Goal: Information Seeking & Learning: Compare options

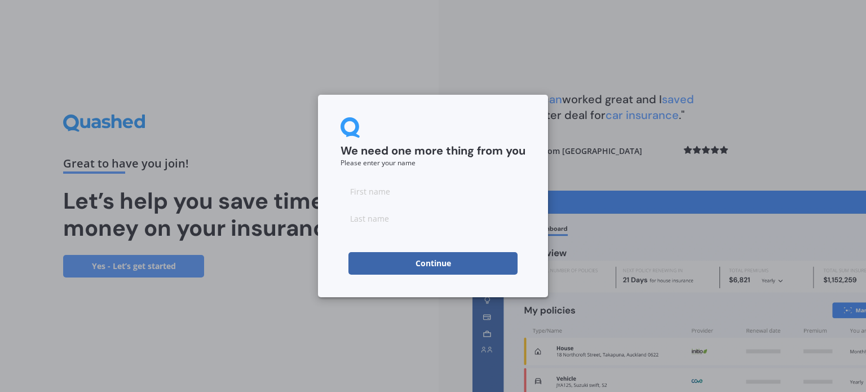
click at [375, 195] on input at bounding box center [433, 191] width 185 height 23
type input "[PERSON_NAME]"
click at [396, 254] on button "Continue" at bounding box center [433, 263] width 169 height 23
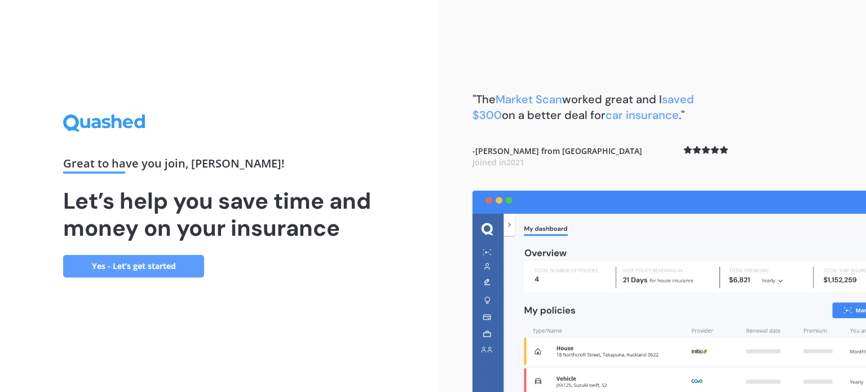
click at [187, 265] on link "Yes - Let’s get started" at bounding box center [133, 266] width 141 height 23
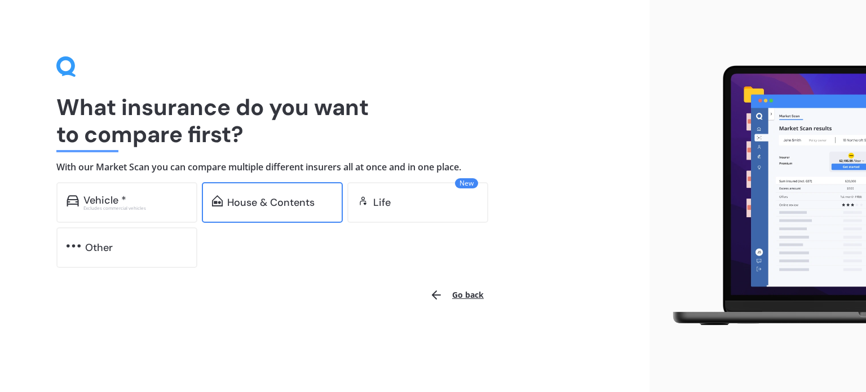
click at [308, 197] on div "House & Contents" at bounding box center [270, 202] width 87 height 11
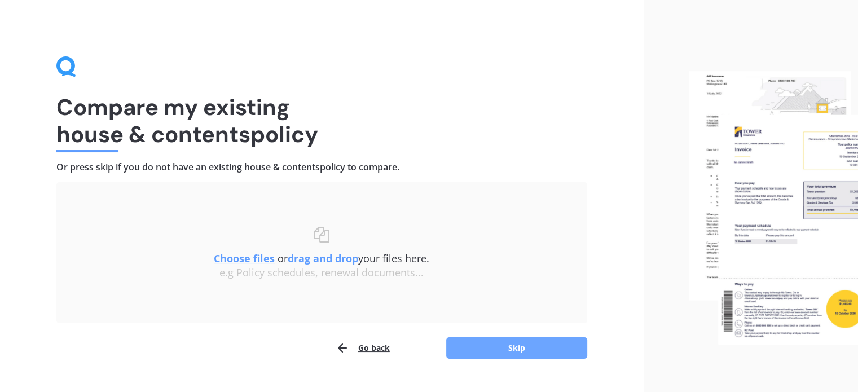
click at [474, 348] on button "Skip" at bounding box center [516, 347] width 141 height 21
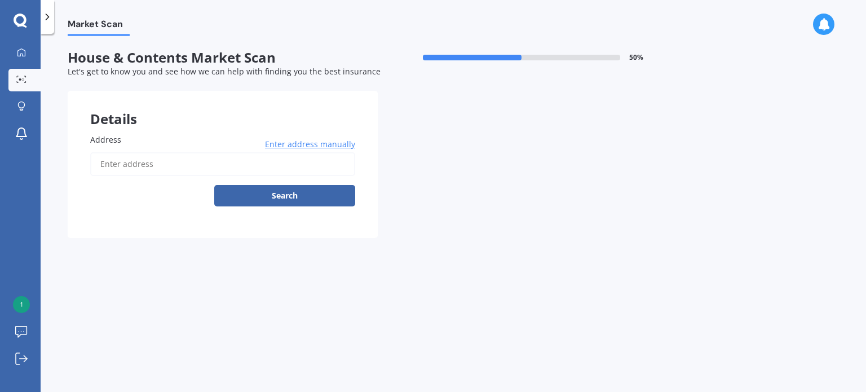
click at [175, 164] on input "Address" at bounding box center [222, 164] width 265 height 24
type input "[STREET_ADDRESS][PERSON_NAME]"
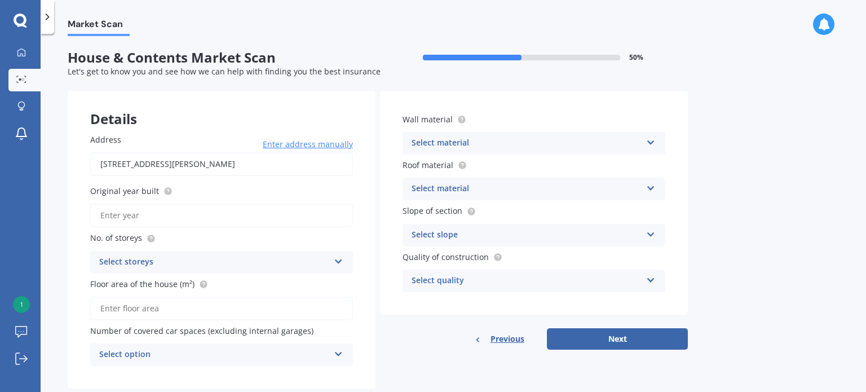
click at [178, 222] on input "Original year built" at bounding box center [221, 216] width 263 height 24
type input "2025"
click at [178, 264] on div "Select storeys" at bounding box center [214, 263] width 230 height 14
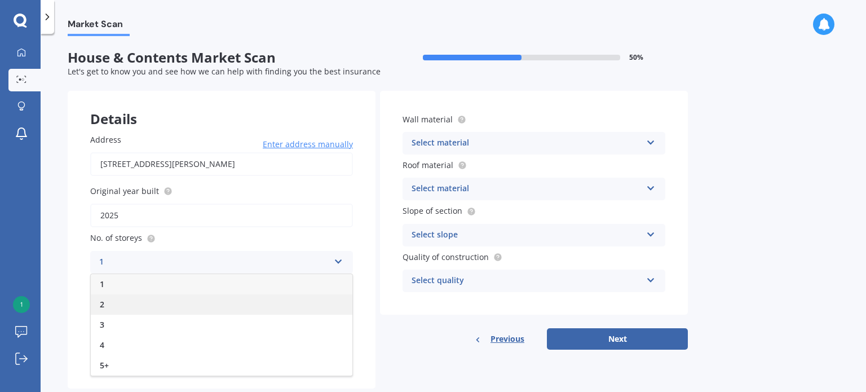
click at [112, 301] on div "2" at bounding box center [222, 304] width 262 height 20
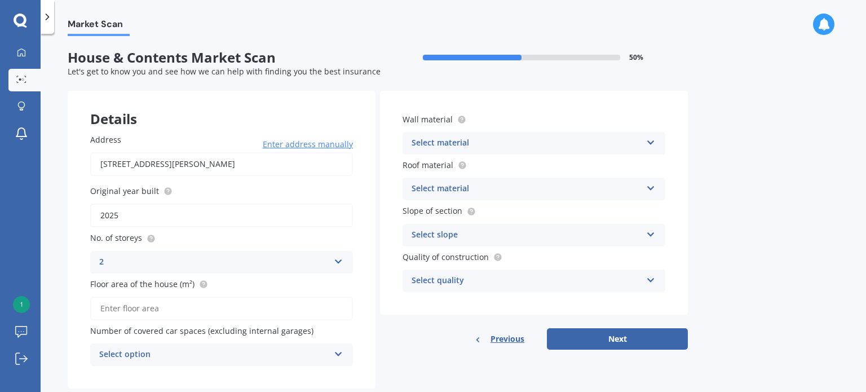
click at [112, 301] on input "Floor area of the house (m²)" at bounding box center [221, 309] width 263 height 24
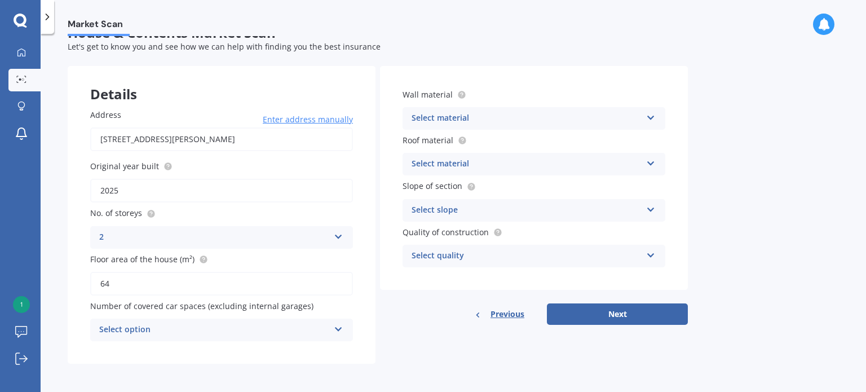
type input "64"
click at [219, 331] on div "Select option" at bounding box center [214, 330] width 230 height 14
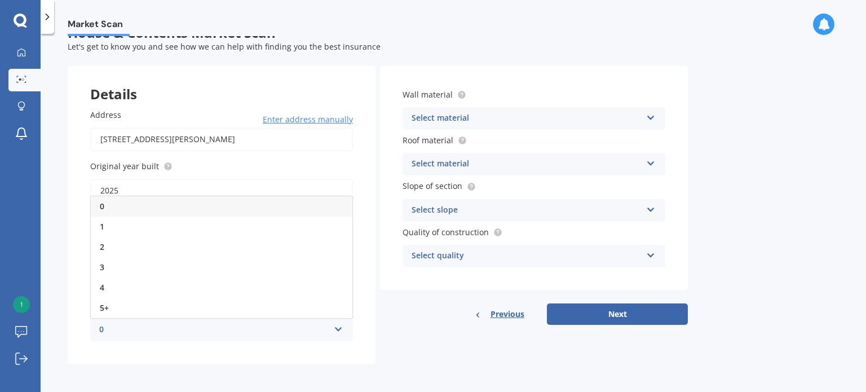
click at [219, 331] on div "0" at bounding box center [214, 330] width 230 height 14
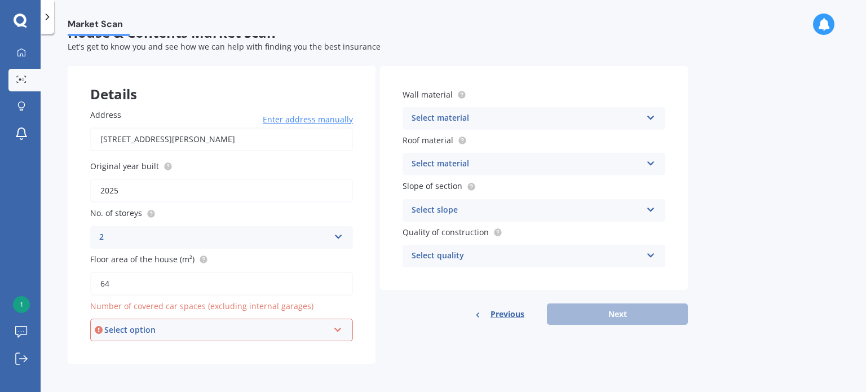
click at [219, 331] on div "Select option" at bounding box center [216, 330] width 224 height 12
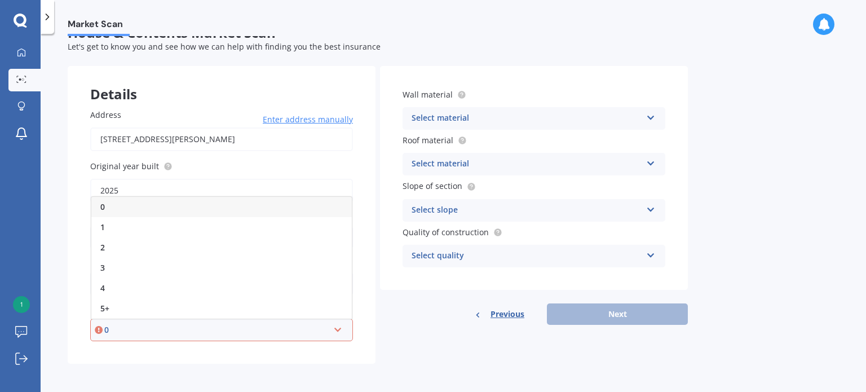
click at [128, 205] on div "0" at bounding box center [221, 207] width 261 height 20
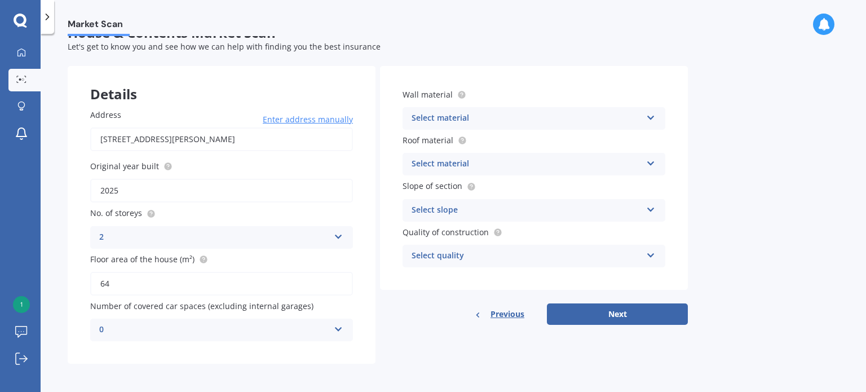
click at [476, 124] on div "Select material" at bounding box center [527, 119] width 230 height 14
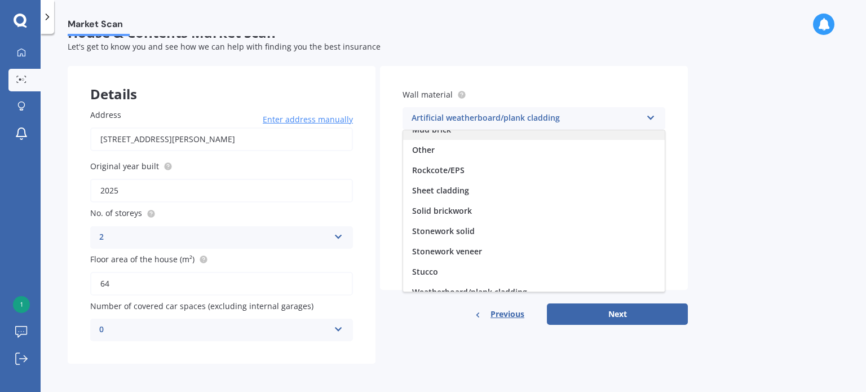
scroll to position [102, 0]
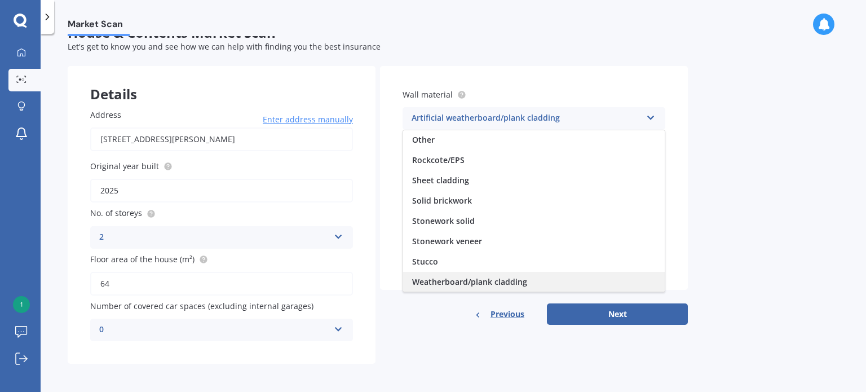
click at [487, 284] on span "Weatherboard/plank cladding" at bounding box center [469, 281] width 115 height 11
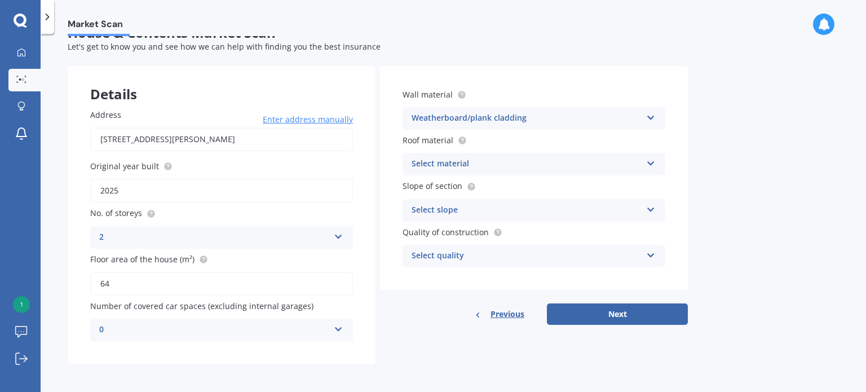
click at [452, 160] on div "Select material" at bounding box center [527, 164] width 230 height 14
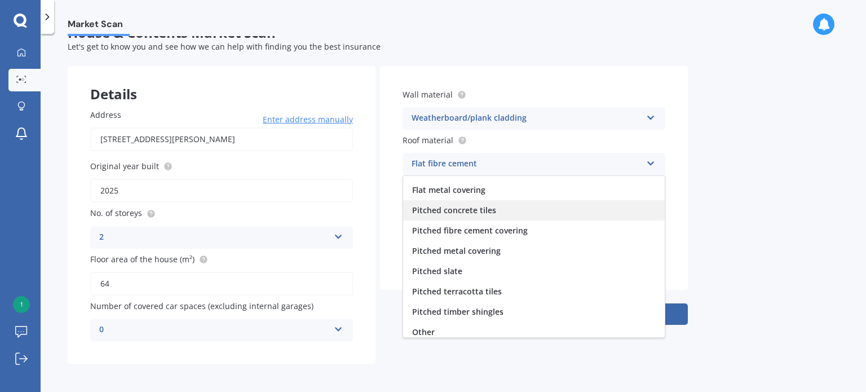
scroll to position [36, 0]
click at [478, 253] on span "Pitched metal covering" at bounding box center [456, 251] width 89 height 11
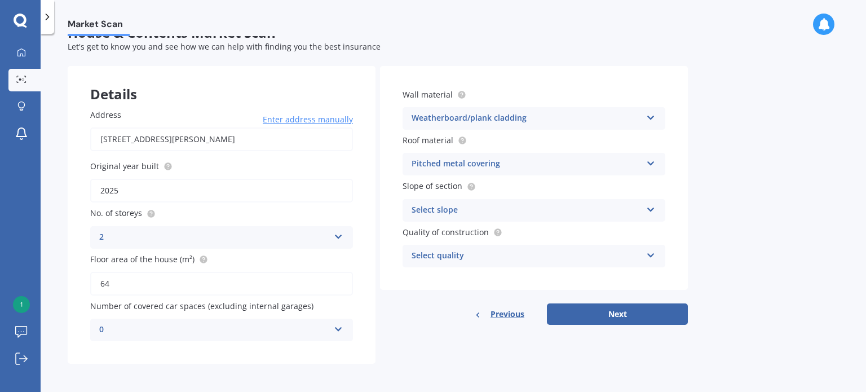
click at [460, 212] on div "Select slope" at bounding box center [527, 211] width 230 height 14
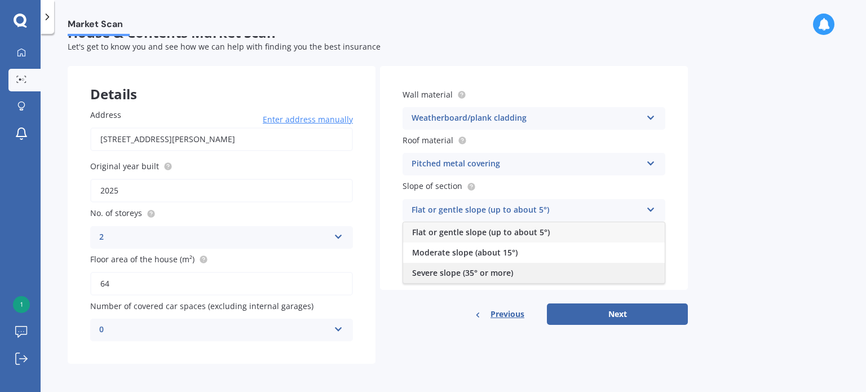
click at [457, 270] on span "Severe slope (35° or more)" at bounding box center [462, 272] width 101 height 11
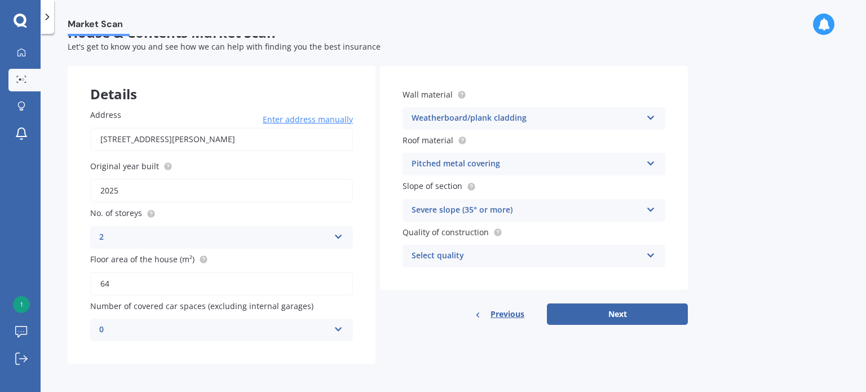
click at [473, 210] on div "Severe slope (35° or more)" at bounding box center [527, 211] width 230 height 14
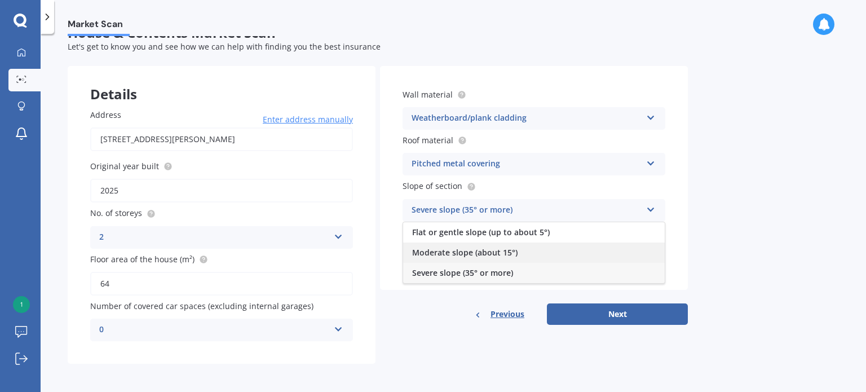
click at [463, 254] on span "Moderate slope (about 15°)" at bounding box center [464, 252] width 105 height 11
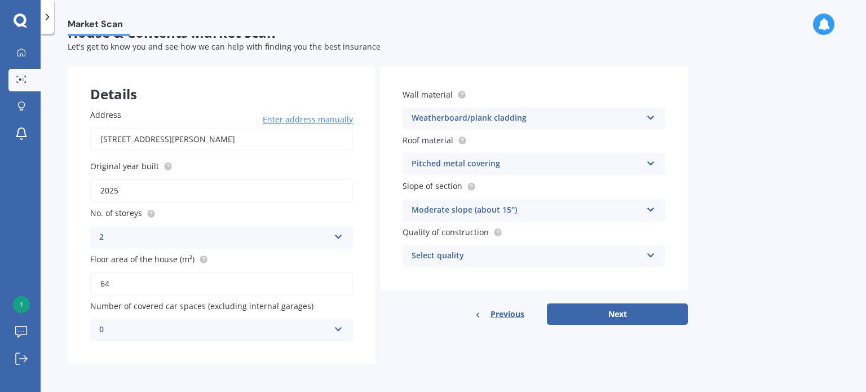
click at [458, 266] on div "Select quality Standard High Prestige" at bounding box center [534, 256] width 263 height 23
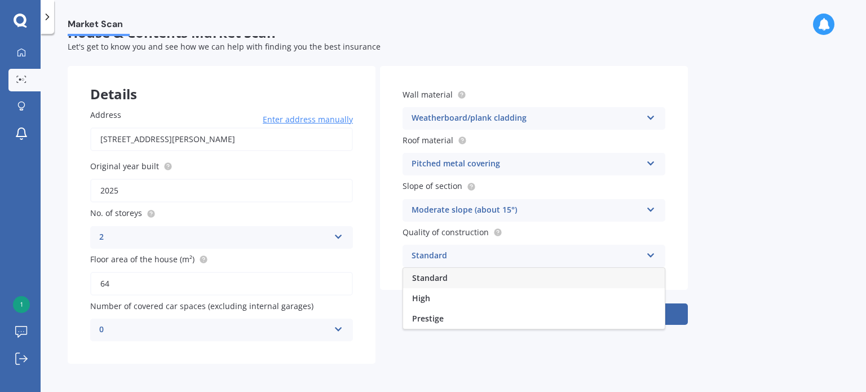
click at [442, 285] on div "Standard" at bounding box center [534, 278] width 262 height 20
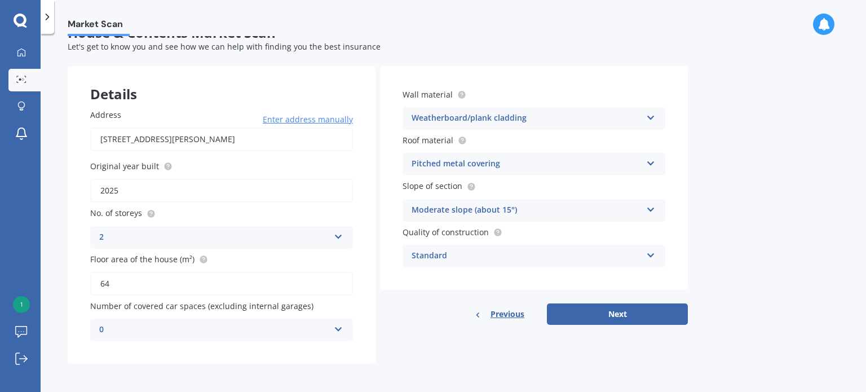
click at [480, 254] on div "Standard" at bounding box center [527, 256] width 230 height 14
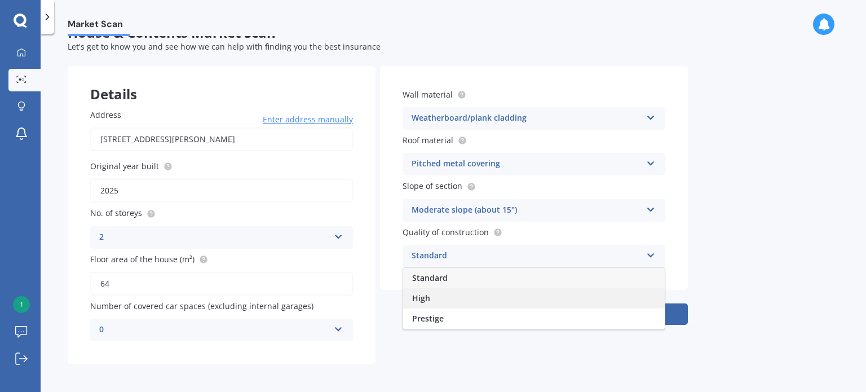
click at [434, 293] on div "High" at bounding box center [534, 298] width 262 height 20
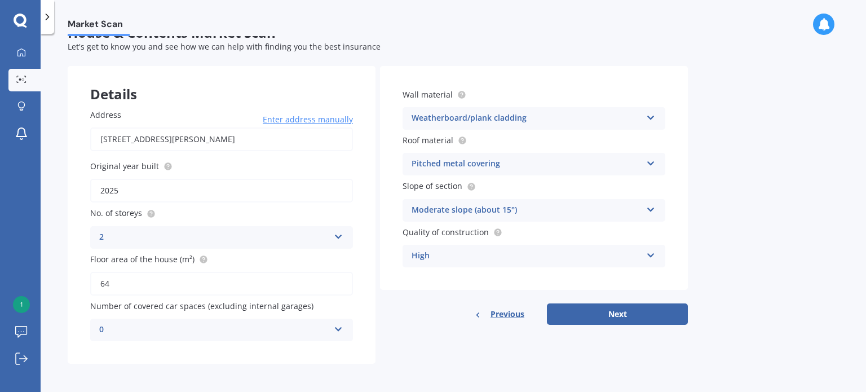
click at [452, 247] on div "High Standard High Prestige" at bounding box center [534, 256] width 263 height 23
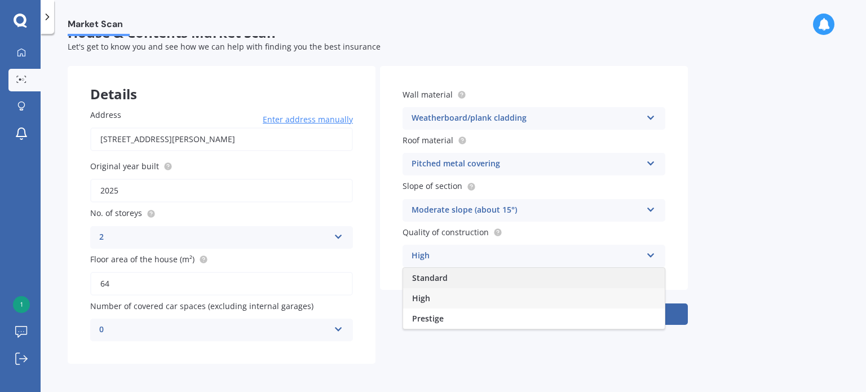
click at [433, 280] on span "Standard" at bounding box center [430, 277] width 36 height 11
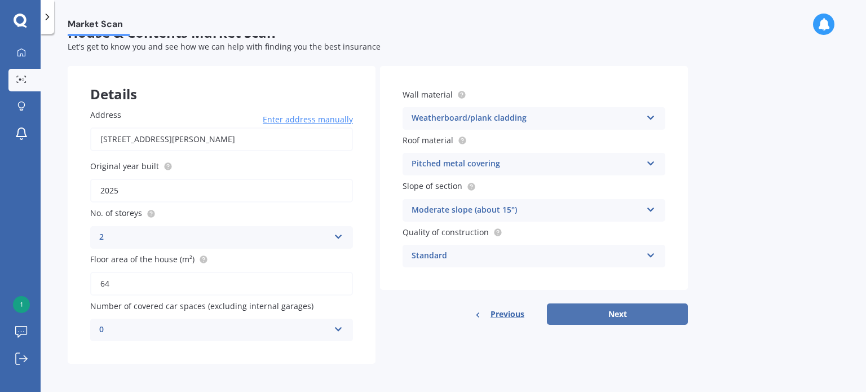
drag, startPoint x: 652, startPoint y: 325, endPoint x: 650, endPoint y: 320, distance: 6.1
click at [650, 320] on div "Details Address [STREET_ADDRESS][PERSON_NAME] Enter address manually Search Ori…" at bounding box center [378, 215] width 620 height 298
click at [650, 320] on button "Next" at bounding box center [617, 313] width 141 height 21
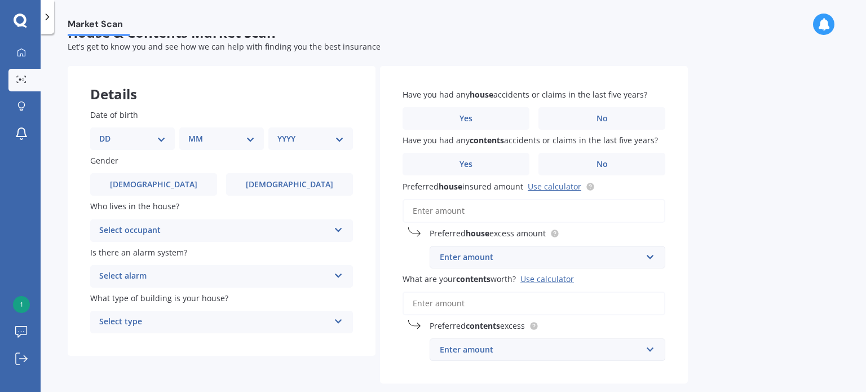
scroll to position [0, 0]
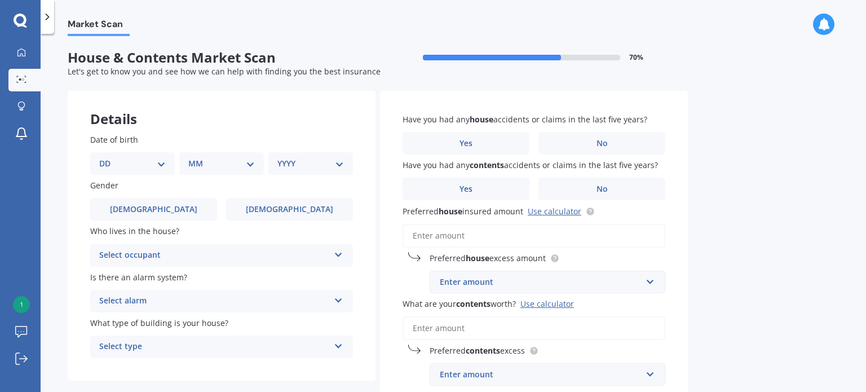
click at [156, 157] on select "DD 01 02 03 04 05 06 07 08 09 10 11 12 13 14 15 16 17 18 19 20 21 22 23 24 25 2…" at bounding box center [132, 163] width 67 height 12
select select "03"
click at [108, 157] on select "DD 01 02 03 04 05 06 07 08 09 10 11 12 13 14 15 16 17 18 19 20 21 22 23 24 25 2…" at bounding box center [132, 163] width 67 height 12
click at [237, 171] on div "MM 01 02 03 04 05 06 07 08 09 10 11 12" at bounding box center [224, 163] width 80 height 23
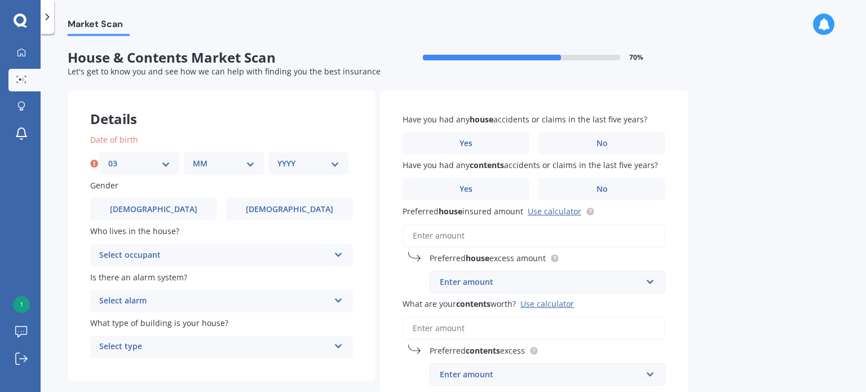
click at [237, 171] on div "MM 01 02 03 04 05 06 07 08 09 10 11 12" at bounding box center [224, 163] width 80 height 23
click at [257, 169] on div "MM 01 02 03 04 05 06 07 08 09 10 11 12" at bounding box center [224, 163] width 80 height 23
click at [249, 162] on select "MM 01 02 03 04 05 06 07 08 09 10 11 12" at bounding box center [224, 163] width 62 height 12
select select "07"
click at [193, 157] on select "MM 01 02 03 04 05 06 07 08 09 10 11 12" at bounding box center [224, 163] width 62 height 12
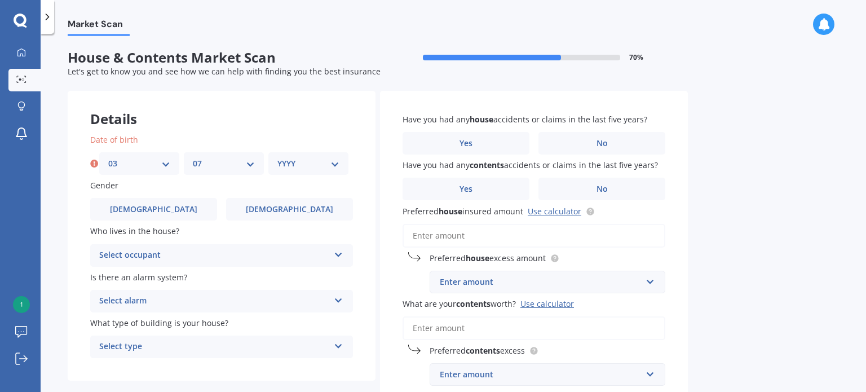
click at [339, 168] on select "YYYY 2009 2008 2007 2006 2005 2004 2003 2002 2001 2000 1999 1998 1997 1996 1995…" at bounding box center [309, 163] width 62 height 12
select select "1991"
click at [278, 157] on select "YYYY 2009 2008 2007 2006 2005 2004 2003 2002 2001 2000 1999 1998 1997 1996 1995…" at bounding box center [309, 163] width 62 height 12
click at [155, 258] on div "Select occupant" at bounding box center [214, 256] width 230 height 14
click at [143, 272] on div "Owner" at bounding box center [222, 277] width 262 height 20
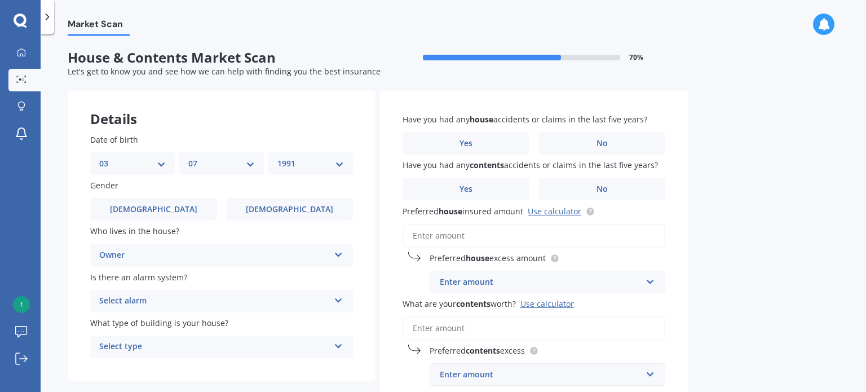
click at [148, 255] on div "Owner" at bounding box center [214, 256] width 230 height 14
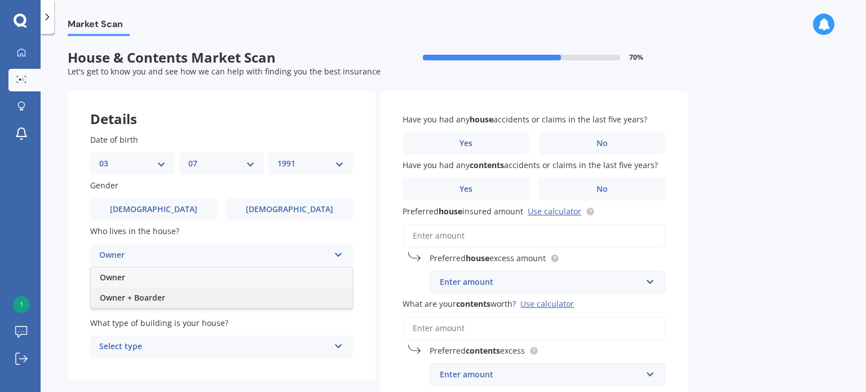
click at [143, 296] on span "Owner + Boarder" at bounding box center [132, 297] width 65 height 11
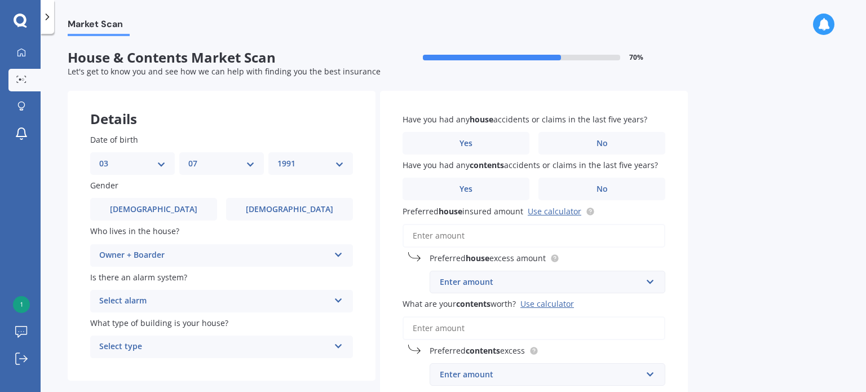
click at [157, 258] on div "Owner + Boarder" at bounding box center [214, 256] width 230 height 14
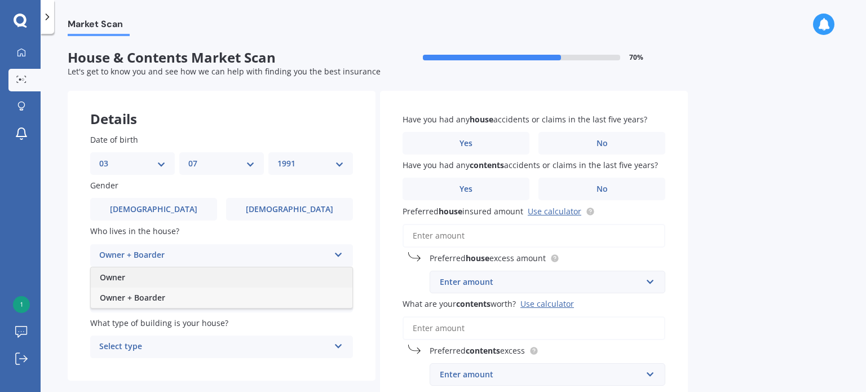
click at [146, 284] on div "Owner" at bounding box center [222, 277] width 262 height 20
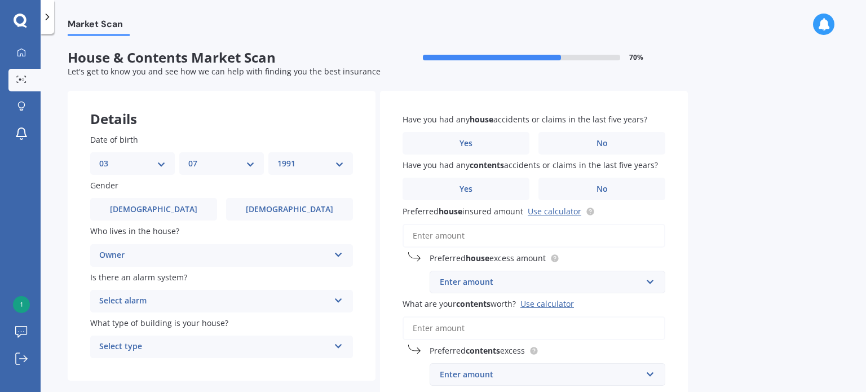
click at [147, 303] on div "Select alarm" at bounding box center [214, 301] width 230 height 14
click at [146, 326] on span "Yes, monitored" at bounding box center [129, 323] width 59 height 11
click at [153, 300] on div "Yes, monitored" at bounding box center [214, 301] width 230 height 14
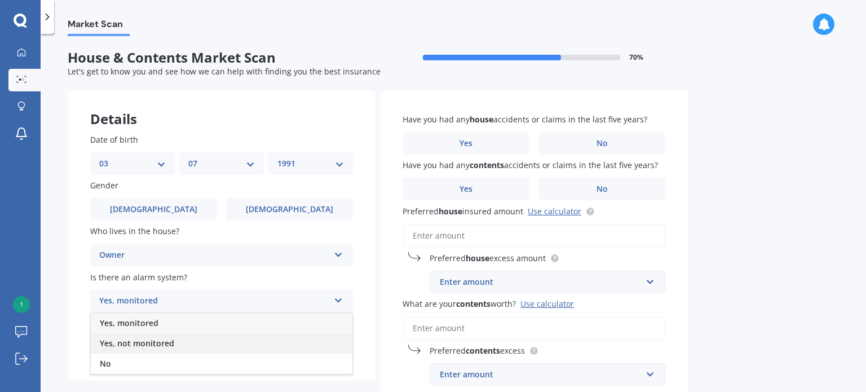
click at [148, 343] on span "Yes, not monitored" at bounding box center [137, 343] width 74 height 11
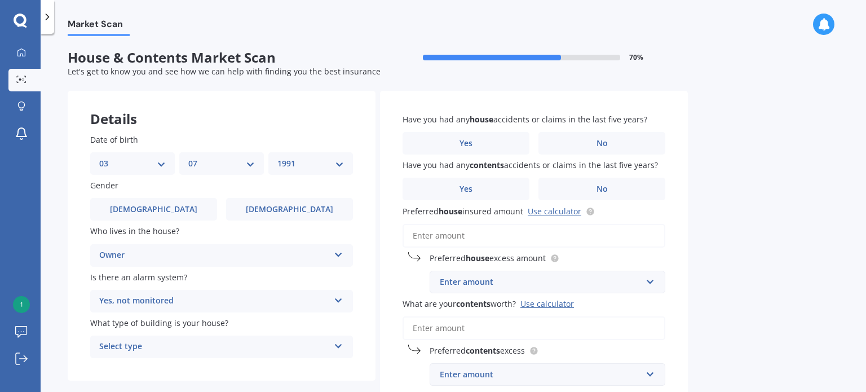
click at [155, 287] on div "Is there an alarm system? Yes, not monitored Yes, monitored Yes, not monitored …" at bounding box center [221, 291] width 263 height 41
click at [149, 297] on div "Yes, not monitored" at bounding box center [214, 301] width 230 height 14
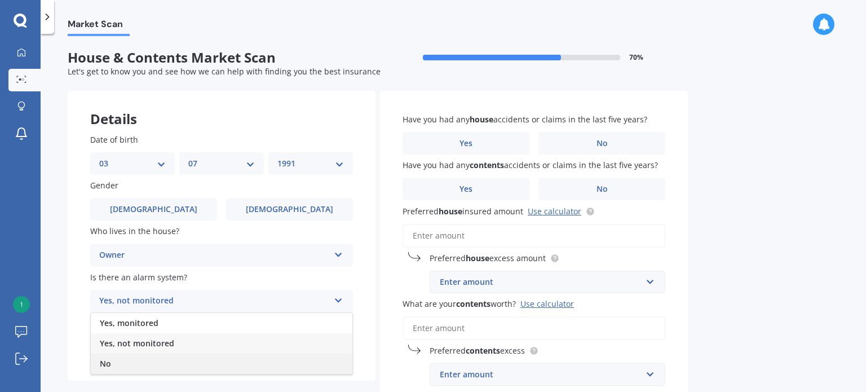
click at [138, 360] on div "No" at bounding box center [222, 364] width 262 height 20
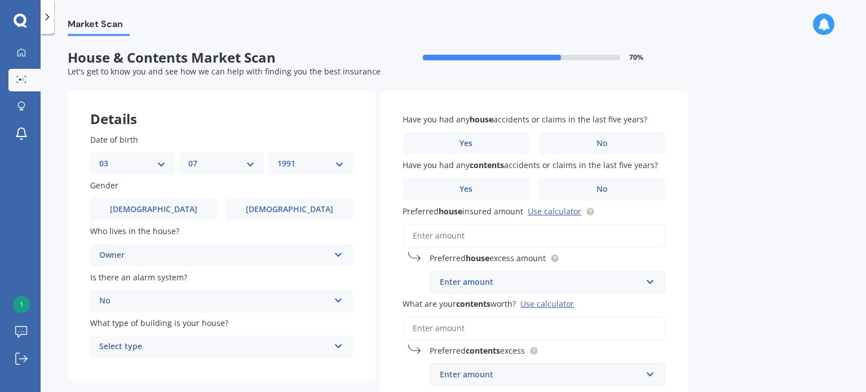
click at [148, 347] on div "Select type" at bounding box center [214, 347] width 230 height 14
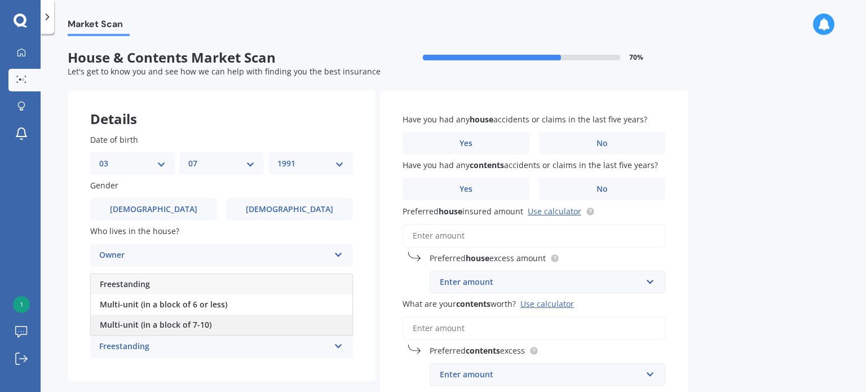
click at [159, 325] on span "Multi-unit (in a block of 7-10)" at bounding box center [156, 324] width 112 height 11
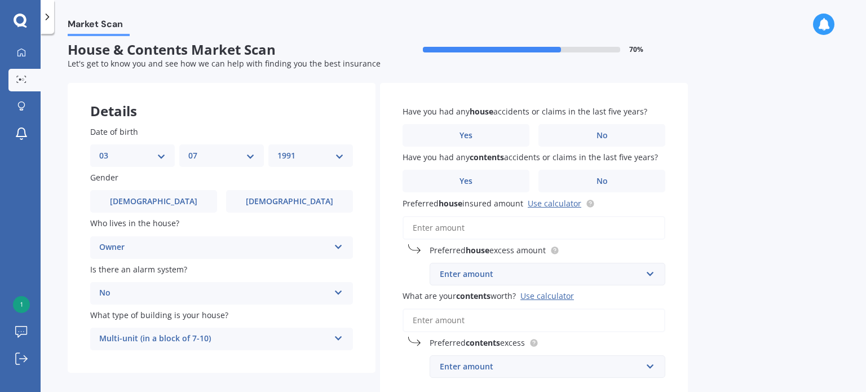
scroll to position [6, 0]
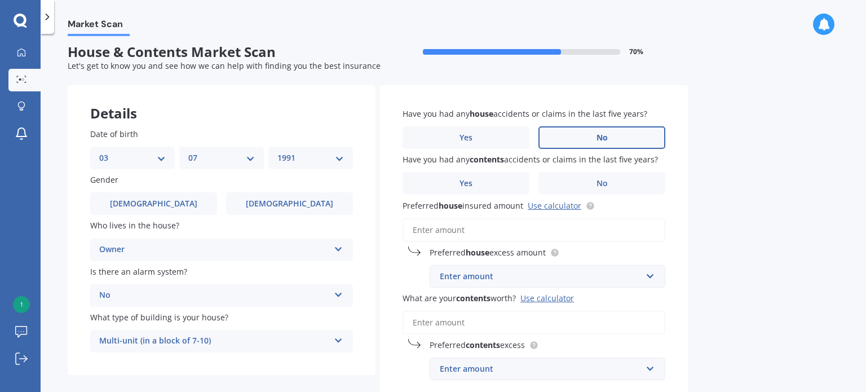
click at [588, 134] on label "No" at bounding box center [602, 137] width 127 height 23
click at [0, 0] on input "No" at bounding box center [0, 0] width 0 height 0
click at [587, 183] on label "No" at bounding box center [602, 183] width 127 height 23
click at [0, 0] on input "No" at bounding box center [0, 0] width 0 height 0
click at [541, 272] on div "Enter amount" at bounding box center [541, 276] width 202 height 12
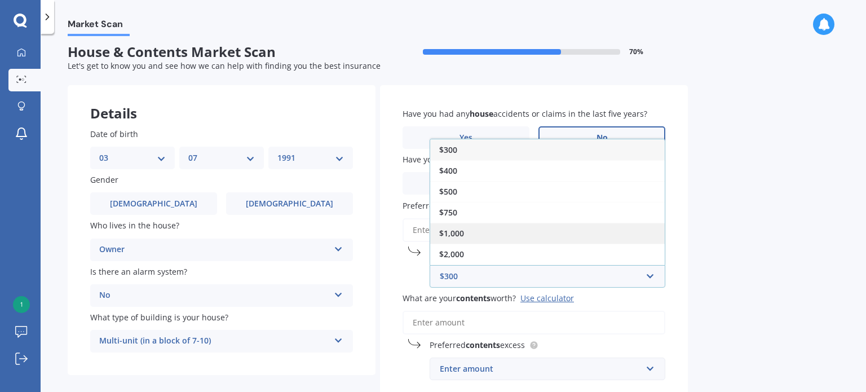
click at [474, 227] on div "$1,000" at bounding box center [547, 233] width 235 height 21
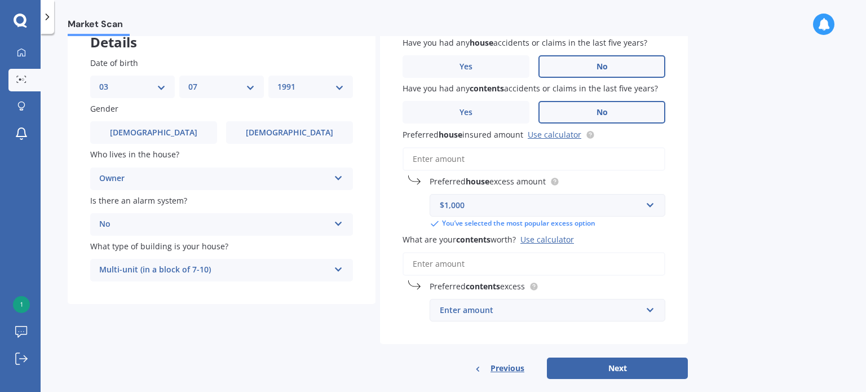
scroll to position [93, 0]
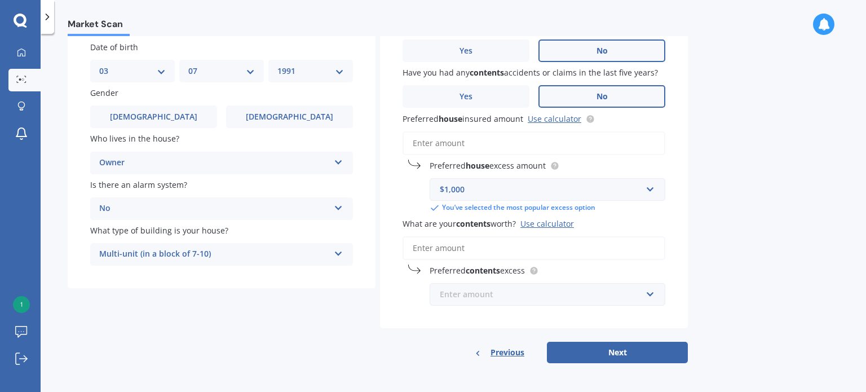
click at [500, 300] on input "text" at bounding box center [544, 294] width 226 height 21
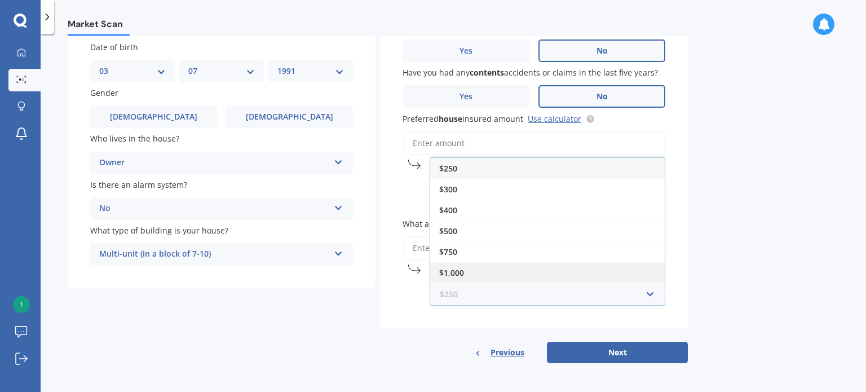
scroll to position [19, 0]
click at [470, 270] on div "$2,000" at bounding box center [547, 275] width 235 height 21
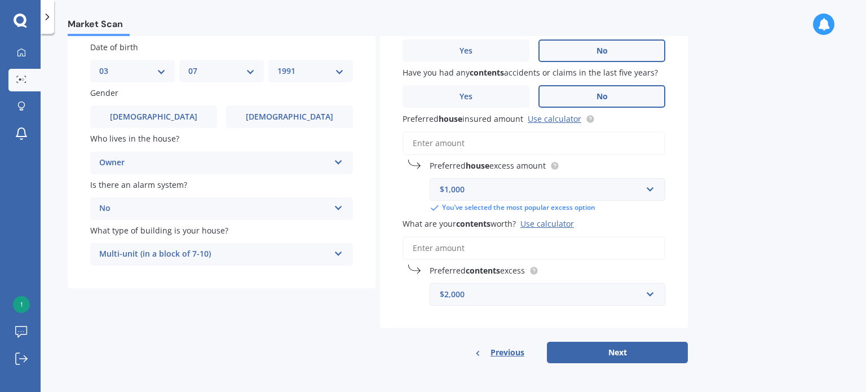
click at [472, 292] on div "$2,000" at bounding box center [541, 294] width 202 height 12
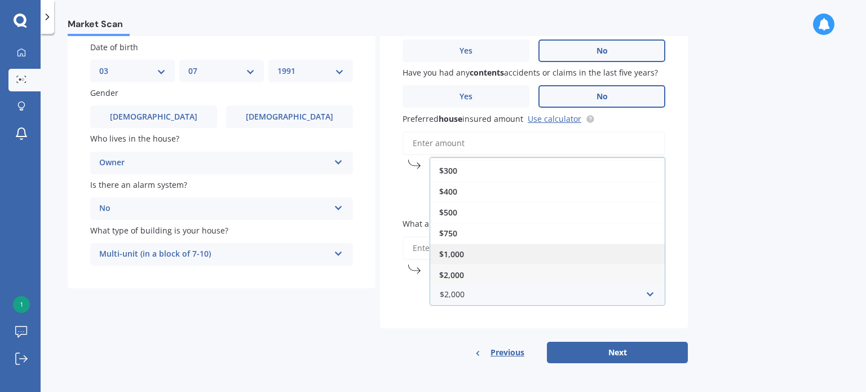
click at [463, 253] on span "$1,000" at bounding box center [451, 254] width 25 height 11
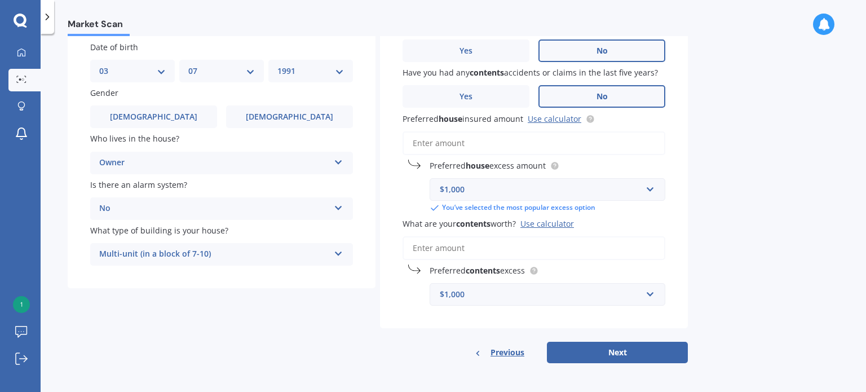
click at [559, 221] on div "Use calculator" at bounding box center [548, 223] width 54 height 11
click at [559, 236] on input "What are your contents worth? Use calculator" at bounding box center [534, 248] width 263 height 24
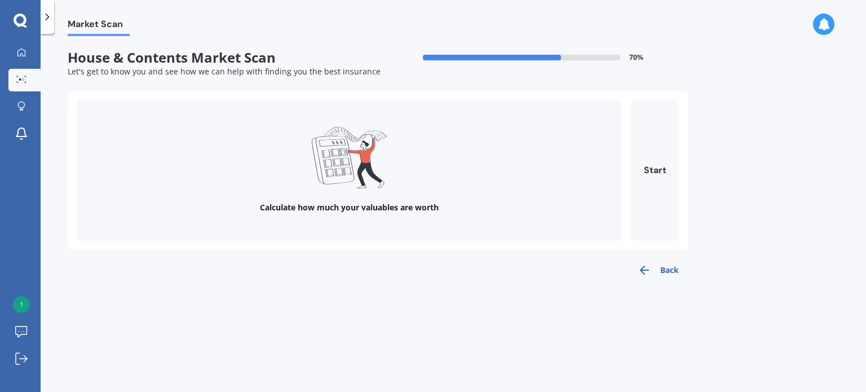
click at [668, 267] on button "Back" at bounding box center [658, 270] width 59 height 23
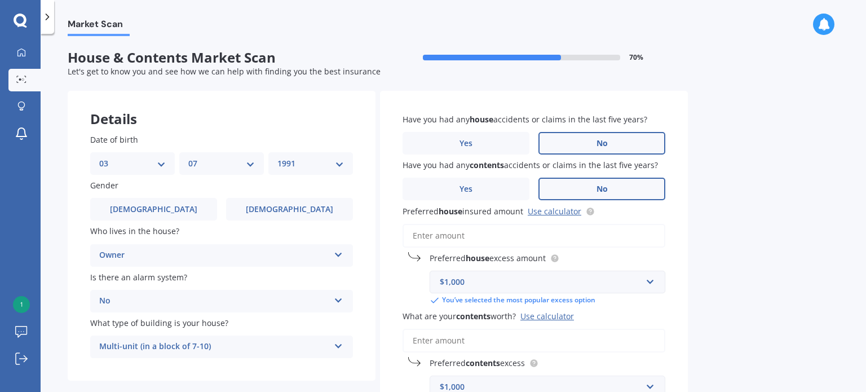
scroll to position [93, 0]
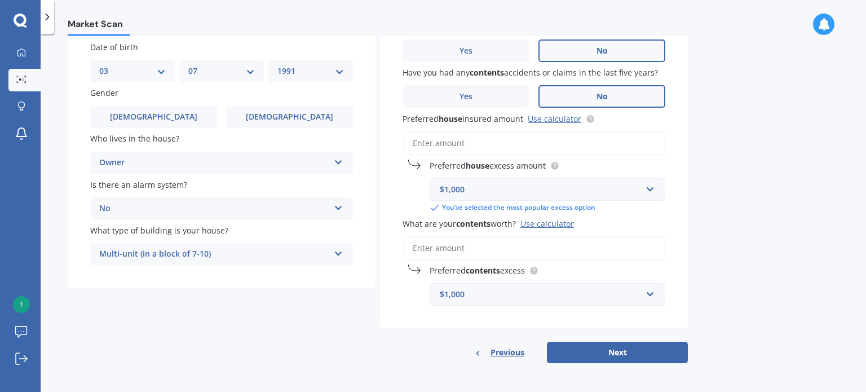
click at [470, 248] on input "What are your contents worth? Use calculator" at bounding box center [534, 248] width 263 height 24
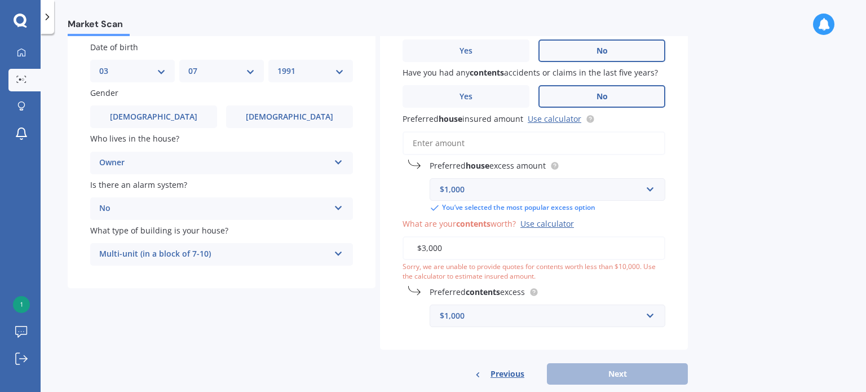
type input "$3,000"
click at [490, 146] on input "Preferred house insured amount Use calculator" at bounding box center [534, 143] width 263 height 24
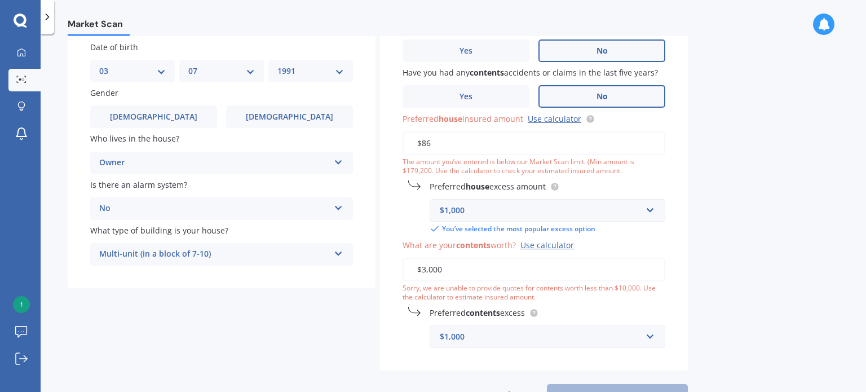
type input "$8"
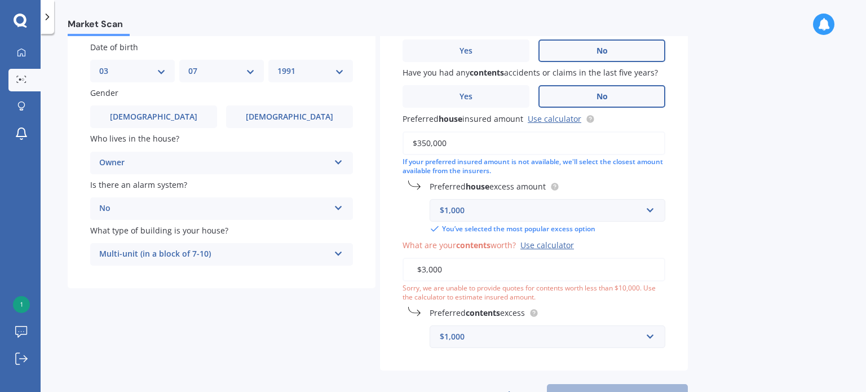
type input "$350,000"
click at [465, 272] on input "$3,000" at bounding box center [534, 270] width 263 height 24
type input "$3"
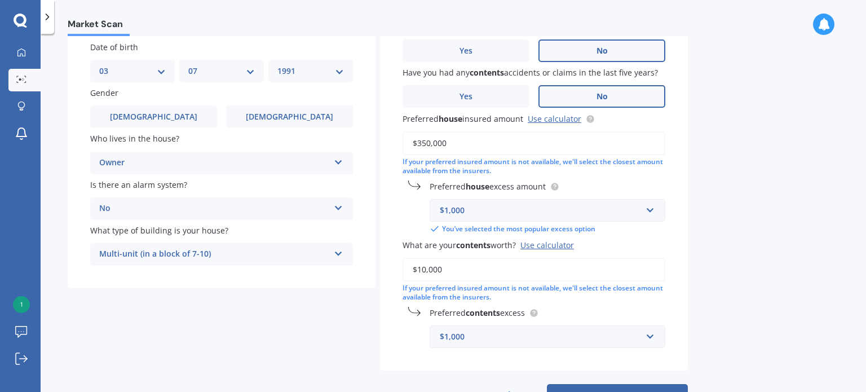
scroll to position [135, 0]
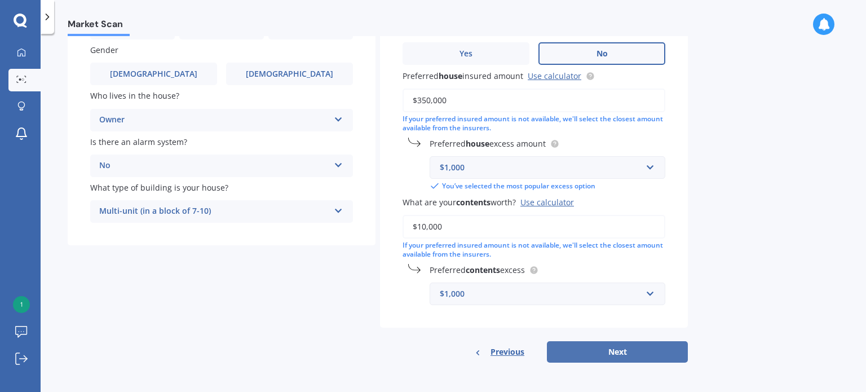
type input "$10,000"
click at [602, 349] on button "Next" at bounding box center [617, 351] width 141 height 21
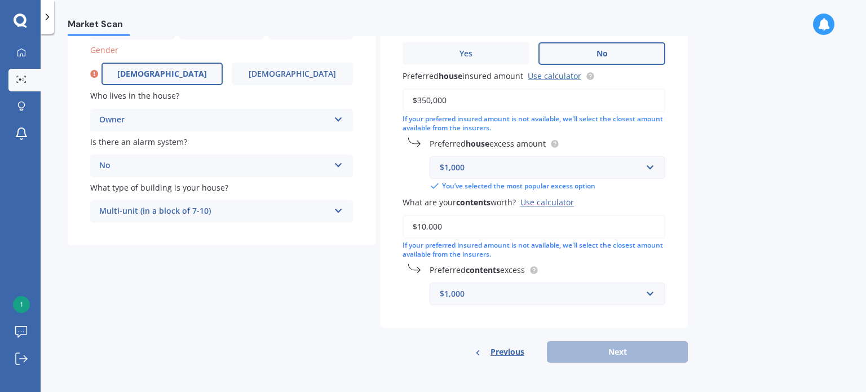
click at [165, 64] on label "[DEMOGRAPHIC_DATA]" at bounding box center [162, 74] width 121 height 23
click at [0, 0] on input "[DEMOGRAPHIC_DATA]" at bounding box center [0, 0] width 0 height 0
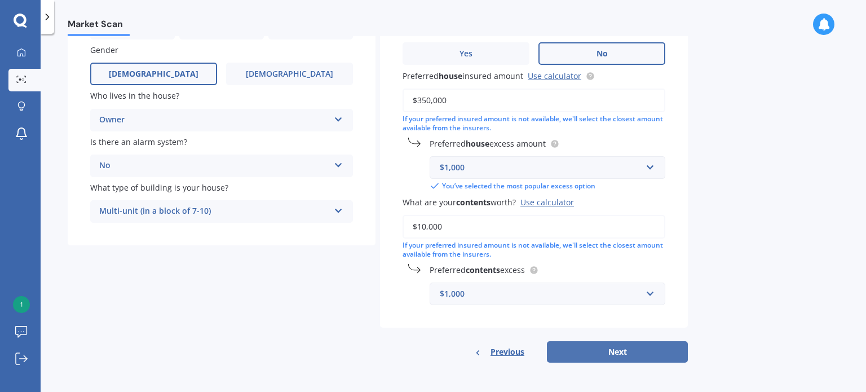
click at [629, 349] on button "Next" at bounding box center [617, 351] width 141 height 21
select select "03"
select select "07"
select select "1991"
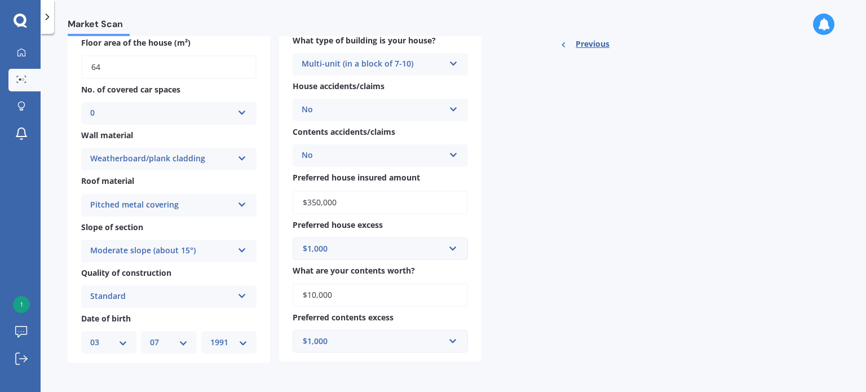
scroll to position [0, 0]
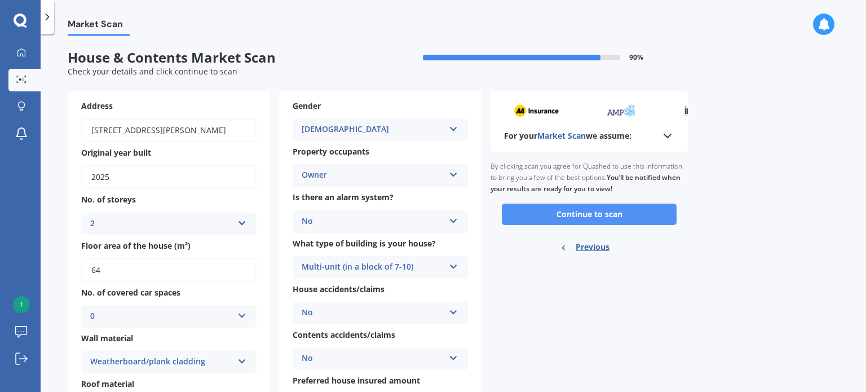
click at [584, 213] on button "Continue to scan" at bounding box center [589, 214] width 175 height 21
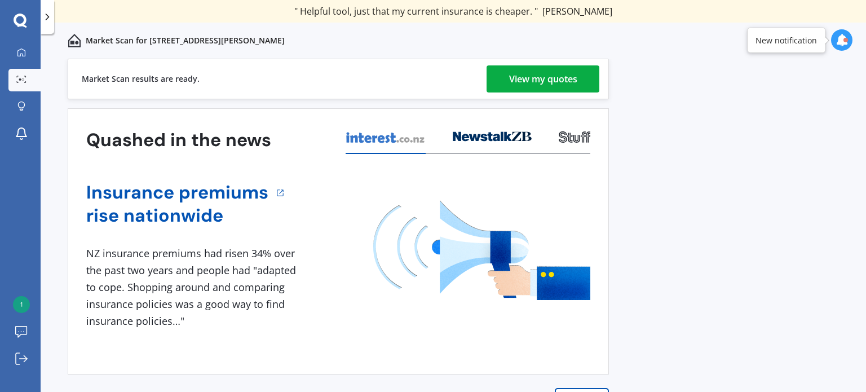
click at [532, 69] on div "View my quotes" at bounding box center [543, 78] width 68 height 27
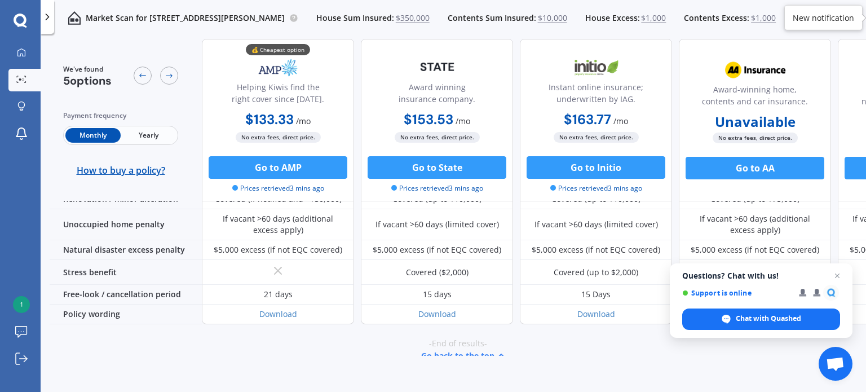
scroll to position [560, 0]
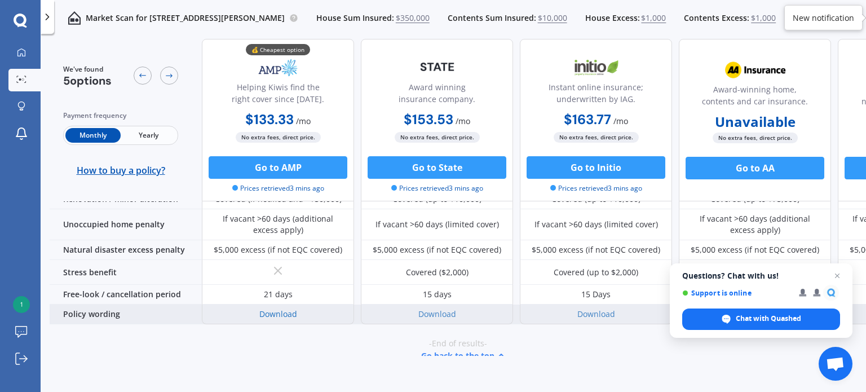
click at [279, 309] on link "Download" at bounding box center [278, 314] width 38 height 11
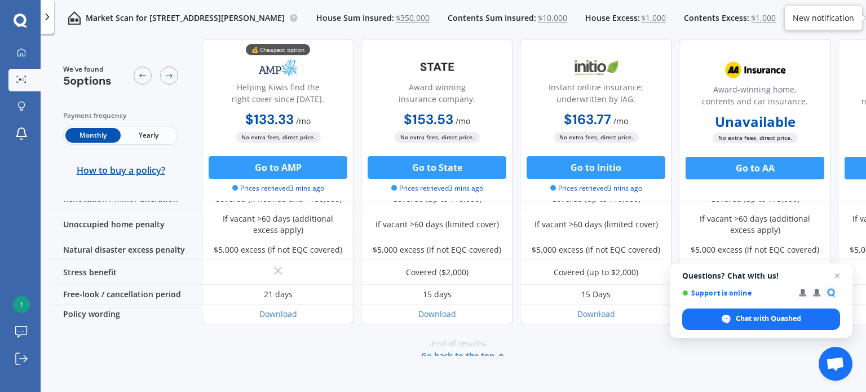
click at [153, 133] on span "Yearly" at bounding box center [148, 135] width 55 height 15
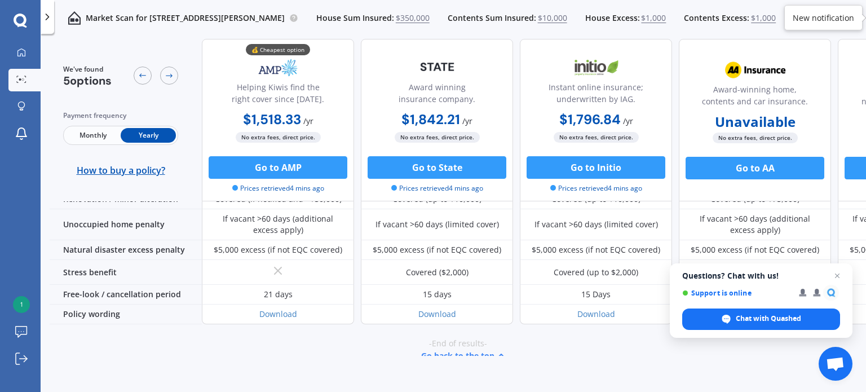
click at [90, 134] on span "Monthly" at bounding box center [92, 135] width 55 height 15
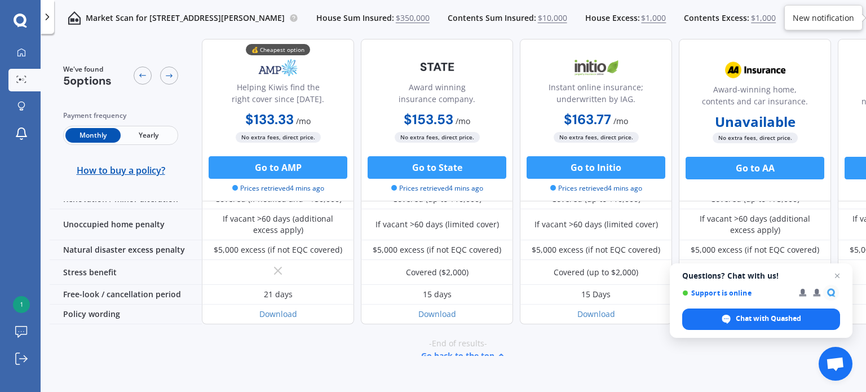
click at [150, 130] on span "Yearly" at bounding box center [148, 135] width 55 height 15
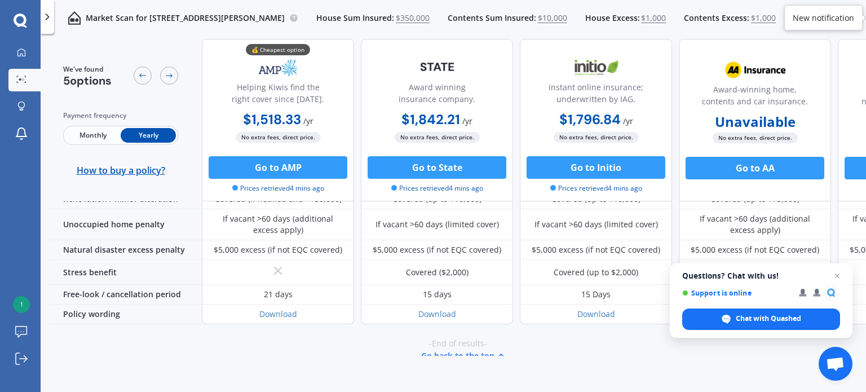
click at [90, 129] on span "Monthly" at bounding box center [92, 135] width 55 height 15
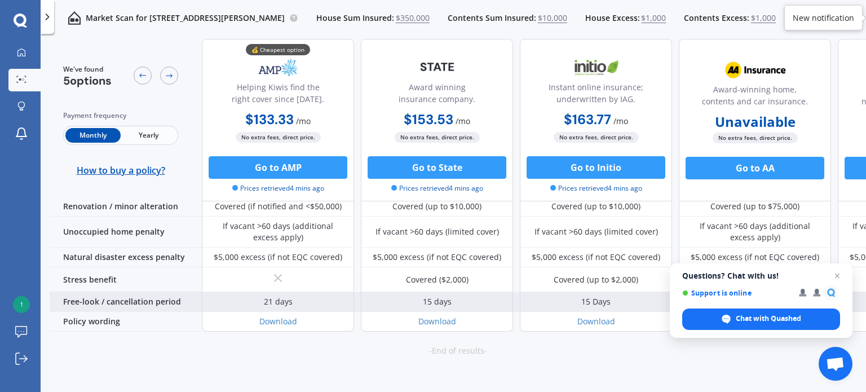
scroll to position [566, 0]
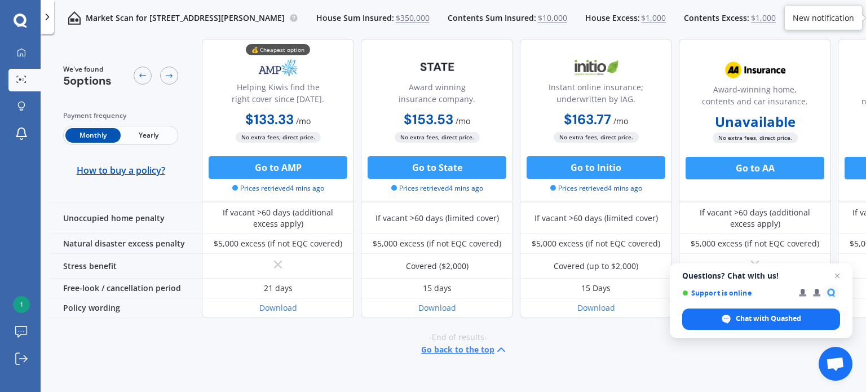
click at [436, 332] on span "-End of results-" at bounding box center [458, 337] width 58 height 11
click at [23, 81] on icon at bounding box center [21, 79] width 10 height 7
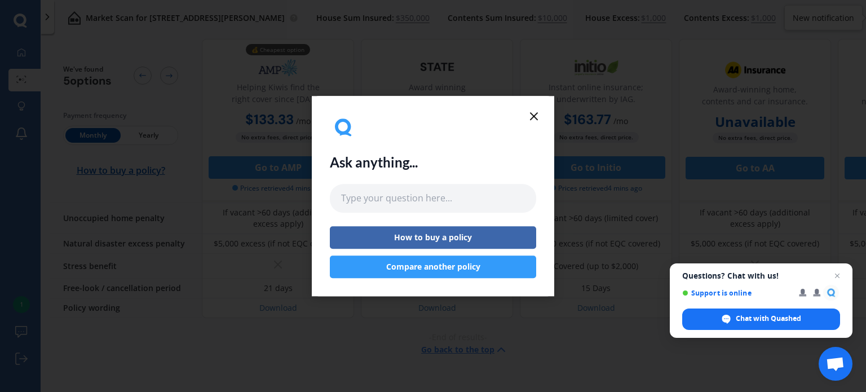
click at [455, 268] on button "Compare another policy" at bounding box center [433, 267] width 206 height 23
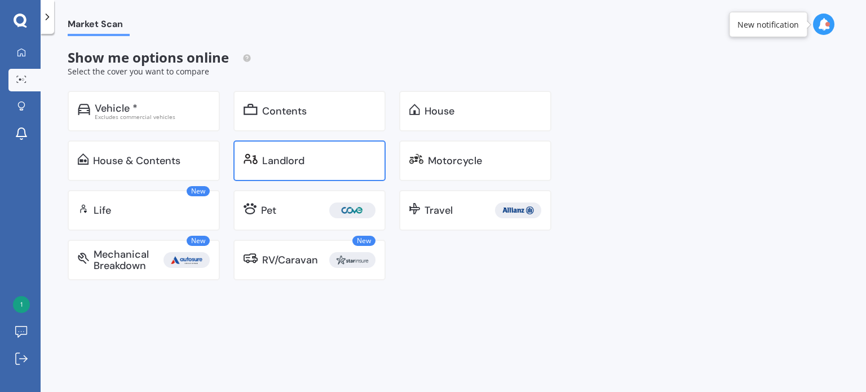
click at [275, 162] on div "Landlord" at bounding box center [283, 160] width 42 height 11
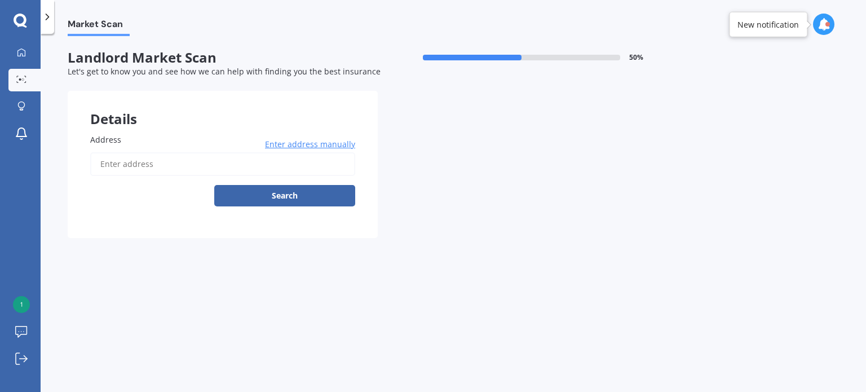
click at [203, 167] on input "Address" at bounding box center [222, 164] width 265 height 24
type input "[STREET_ADDRESS][PERSON_NAME]"
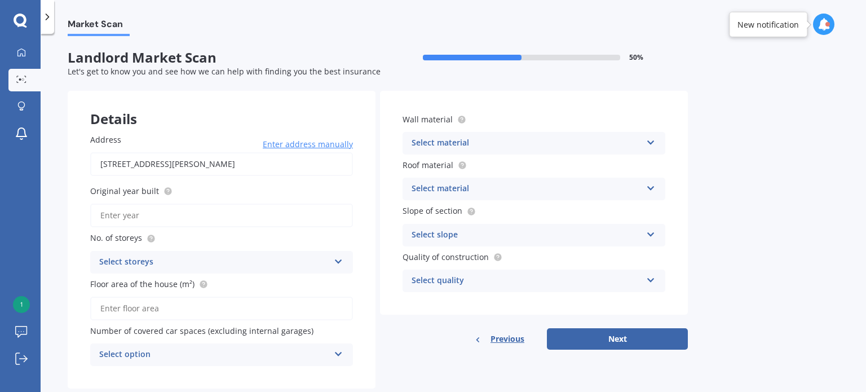
click at [443, 137] on div "Select material" at bounding box center [527, 144] width 230 height 14
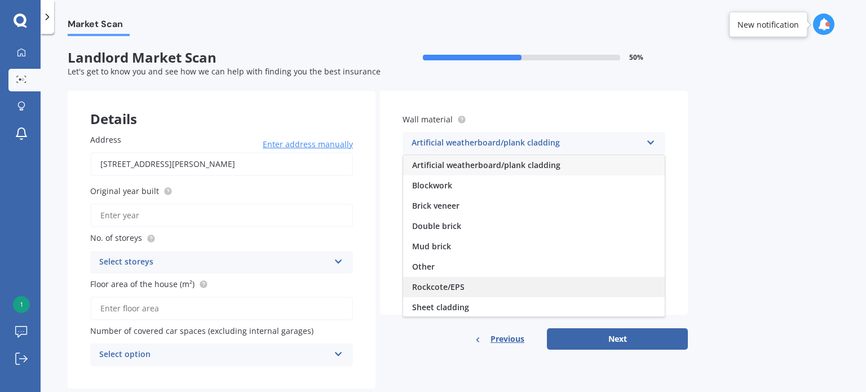
scroll to position [102, 0]
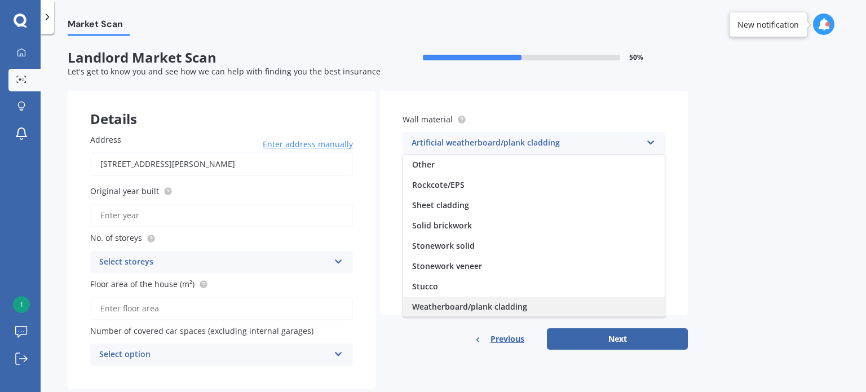
click at [476, 305] on span "Weatherboard/plank cladding" at bounding box center [469, 306] width 115 height 11
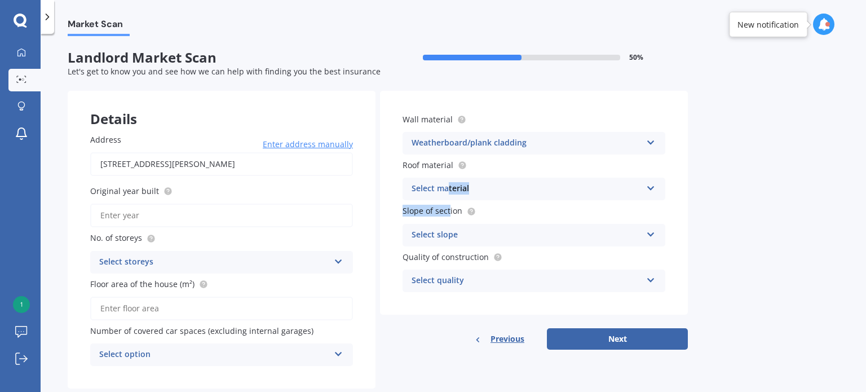
click at [447, 201] on div "Wall material Weatherboard/plank cladding Artificial weatherboard/plank claddin…" at bounding box center [534, 203] width 308 height 224
click at [435, 193] on div "Select material" at bounding box center [527, 189] width 230 height 14
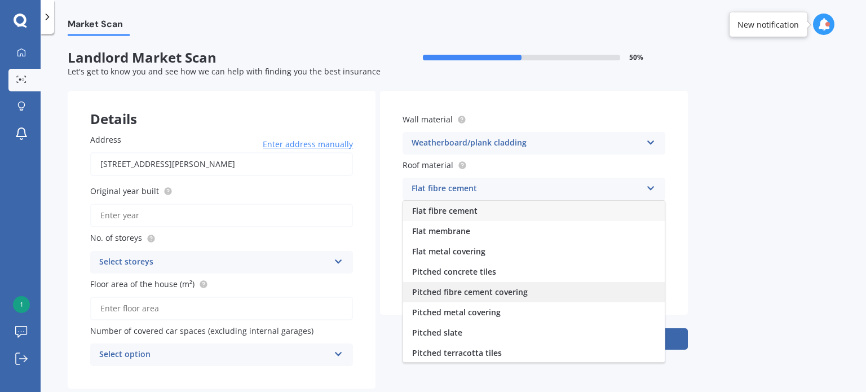
scroll to position [41, 0]
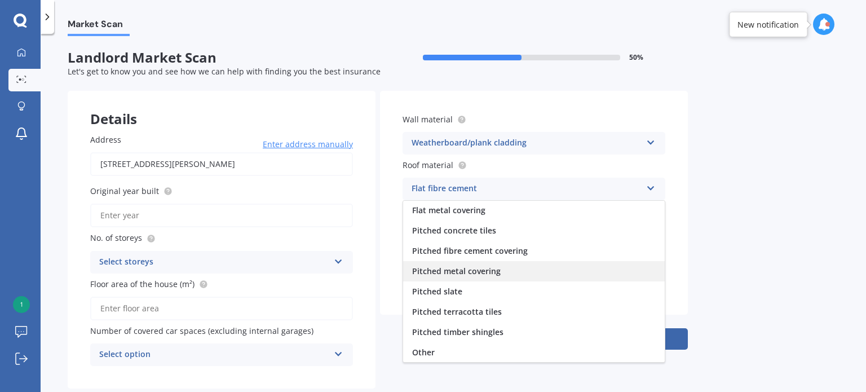
click at [456, 271] on span "Pitched metal covering" at bounding box center [456, 271] width 89 height 11
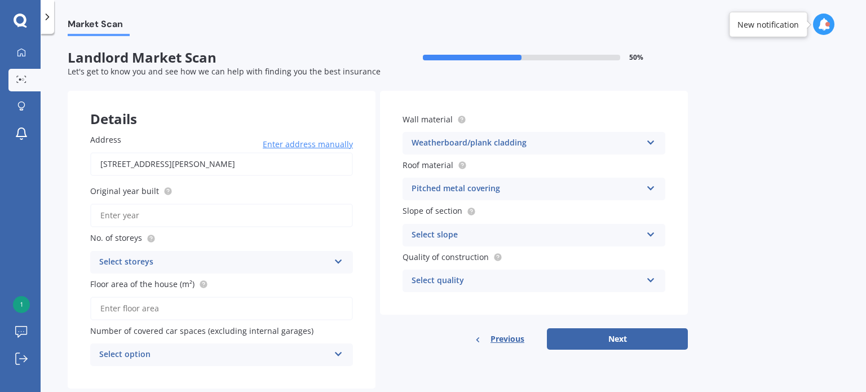
click at [455, 190] on div "Pitched metal covering" at bounding box center [527, 189] width 230 height 14
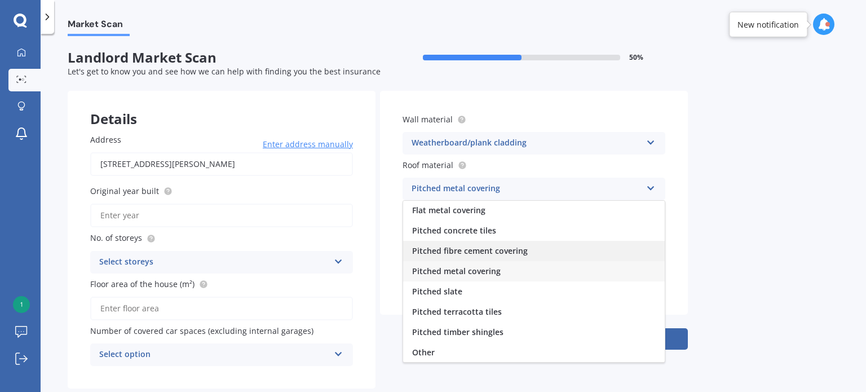
scroll to position [0, 0]
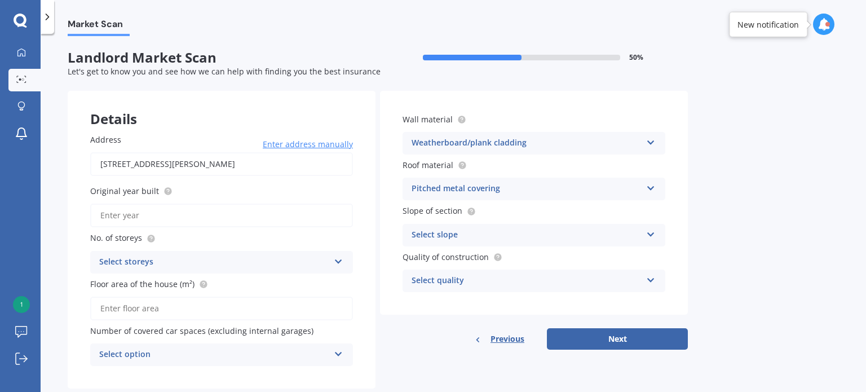
click at [366, 224] on div "Address [STREET_ADDRESS][PERSON_NAME] Enter address manually Search Original ye…" at bounding box center [222, 250] width 308 height 278
click at [434, 246] on div "Wall material Weatherboard/plank cladding Artificial weatherboard/plank claddin…" at bounding box center [534, 203] width 308 height 224
click at [438, 231] on div "Select slope" at bounding box center [527, 235] width 230 height 14
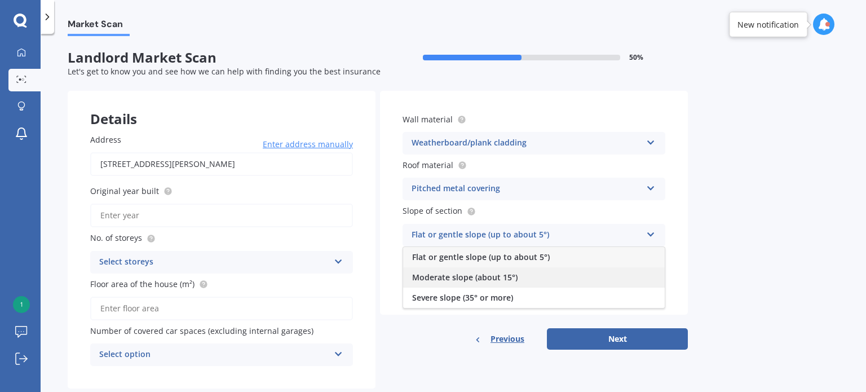
click at [444, 280] on span "Moderate slope (about 15°)" at bounding box center [464, 277] width 105 height 11
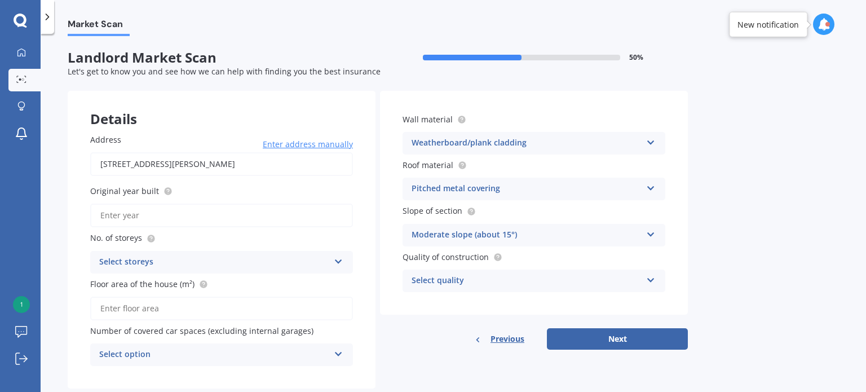
click at [443, 281] on div "Select quality" at bounding box center [527, 281] width 230 height 14
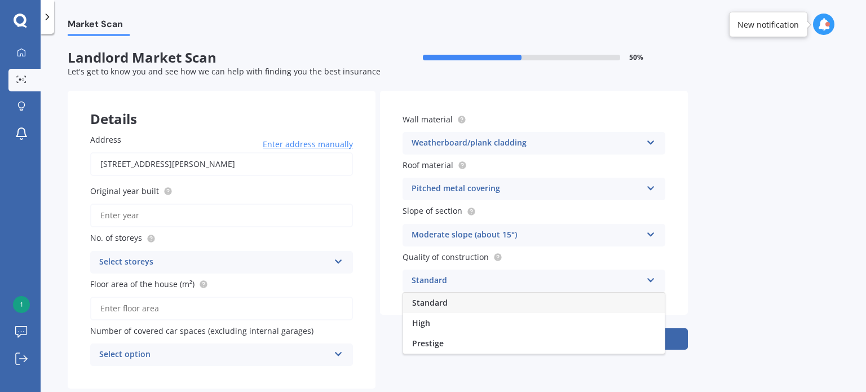
click at [438, 305] on span "Standard" at bounding box center [430, 302] width 36 height 11
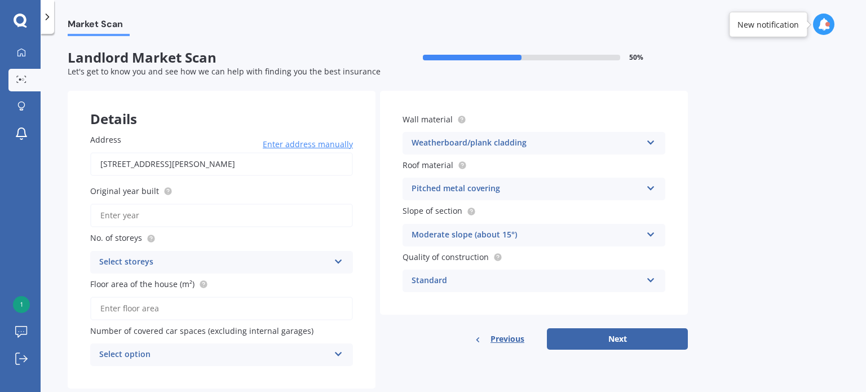
scroll to position [25, 0]
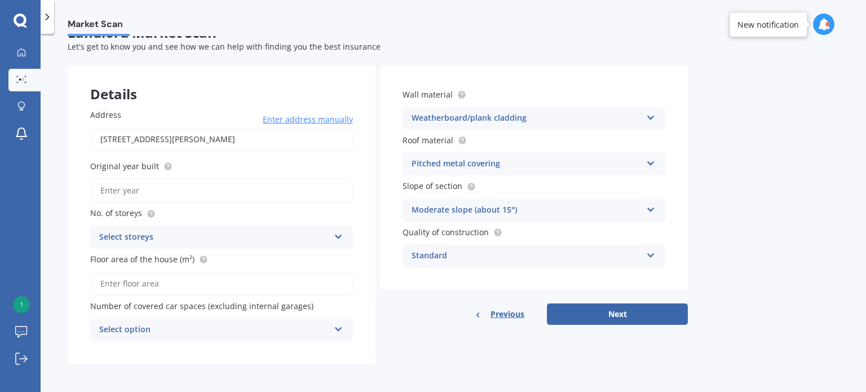
click at [178, 188] on input "Original year built" at bounding box center [221, 191] width 263 height 24
type input "2025"
click at [166, 234] on div "Select storeys" at bounding box center [214, 238] width 230 height 14
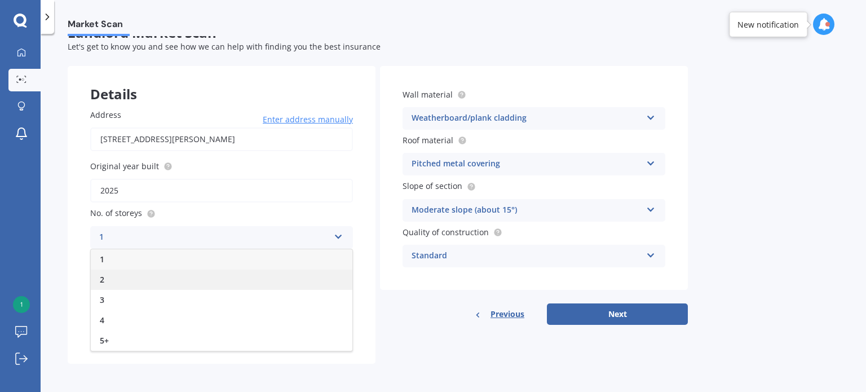
click at [121, 281] on div "2" at bounding box center [222, 280] width 262 height 20
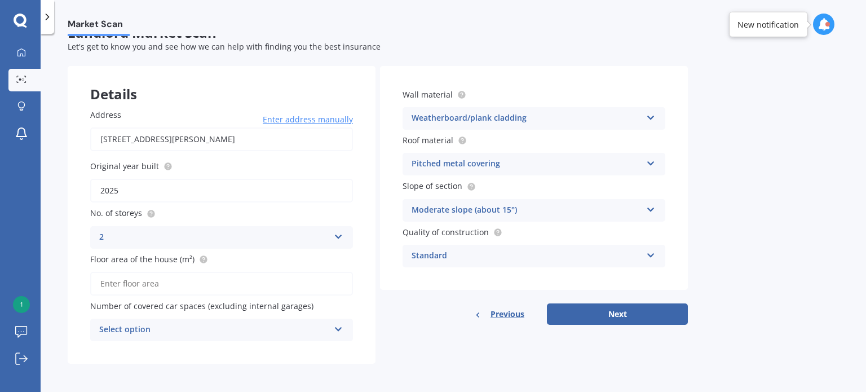
click at [129, 285] on input "Floor area of the house (m²)" at bounding box center [221, 284] width 263 height 24
type input "64"
click at [157, 332] on div "Select option" at bounding box center [214, 330] width 230 height 14
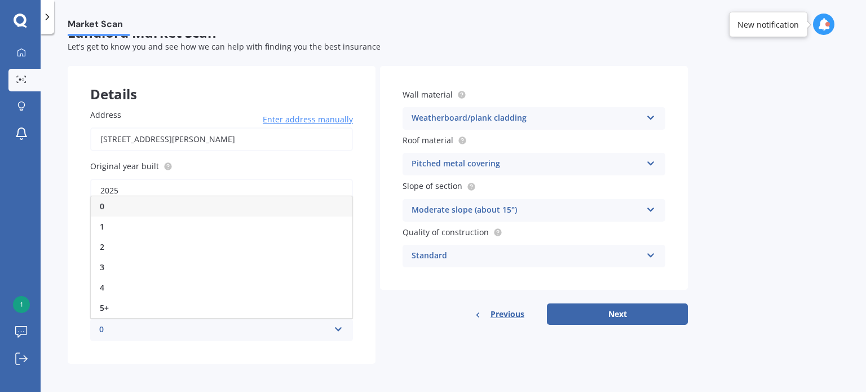
click at [100, 201] on span "0" at bounding box center [102, 206] width 5 height 11
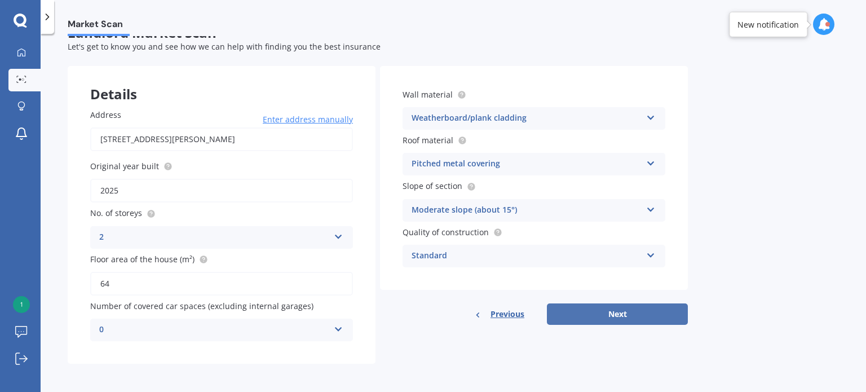
click at [570, 314] on button "Next" at bounding box center [617, 313] width 141 height 21
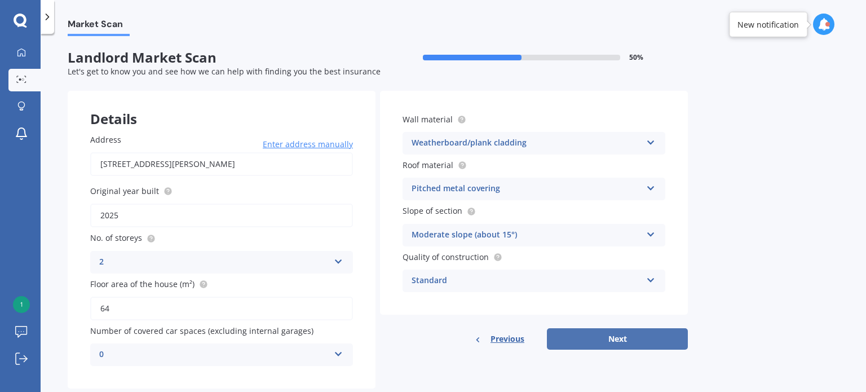
select select "03"
select select "07"
select select "1991"
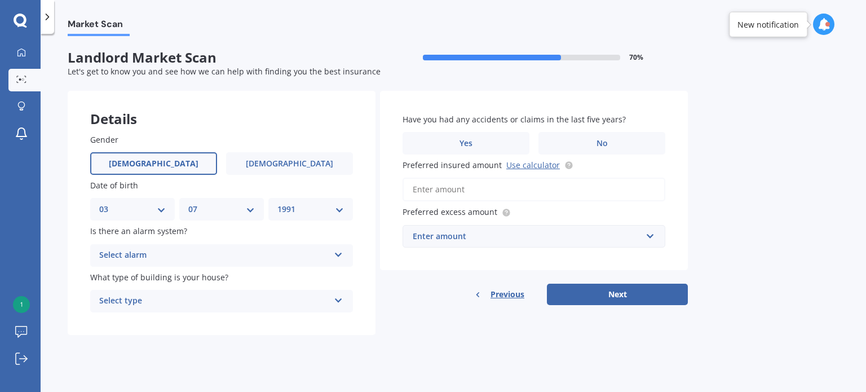
click at [175, 249] on div "Select alarm" at bounding box center [214, 256] width 230 height 14
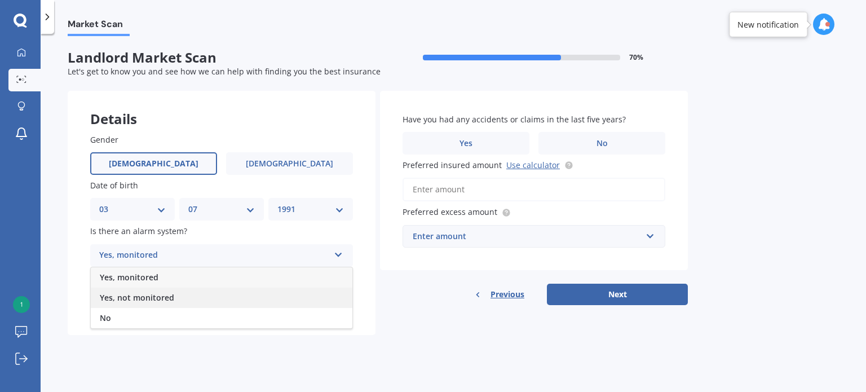
click at [129, 299] on span "Yes, not monitored" at bounding box center [137, 297] width 74 height 11
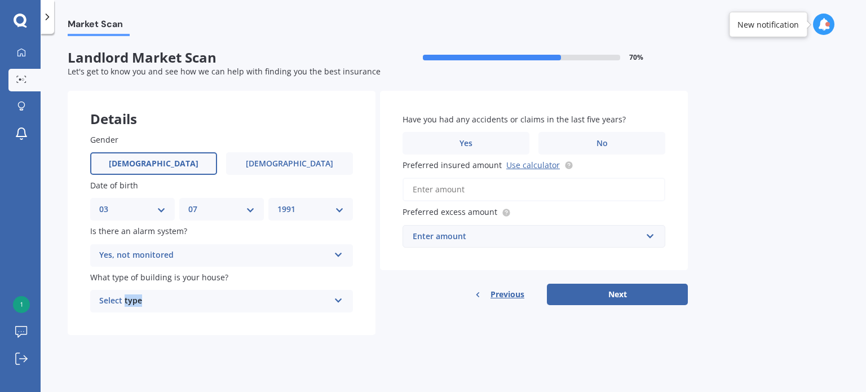
click at [129, 300] on div "Select type" at bounding box center [214, 301] width 230 height 14
click at [157, 252] on div "Yes, not monitored" at bounding box center [214, 256] width 230 height 14
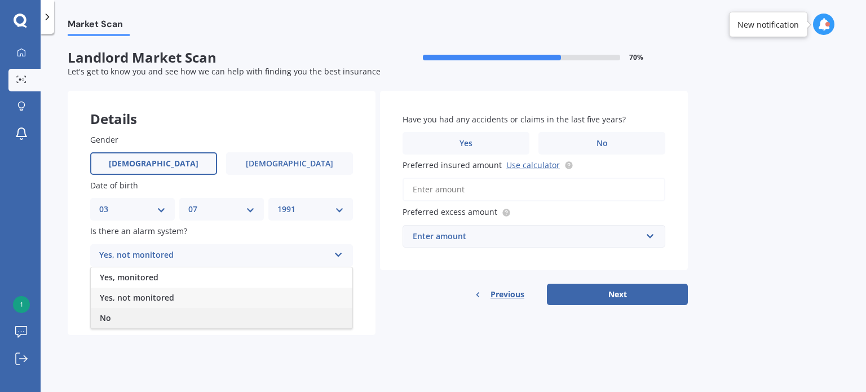
click at [133, 315] on div "No" at bounding box center [222, 318] width 262 height 20
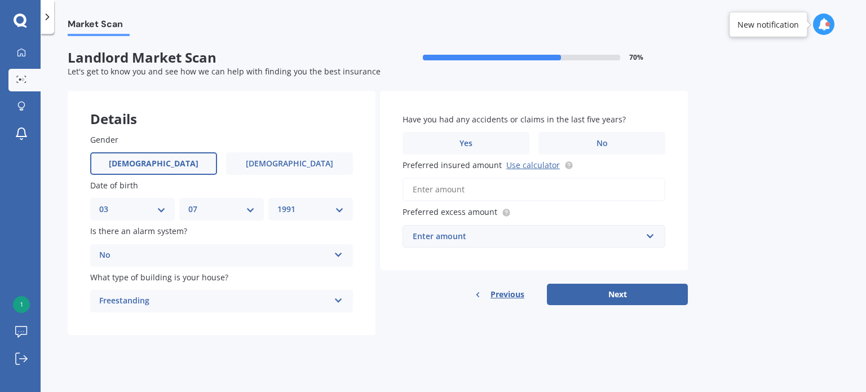
click at [143, 290] on div "Freestanding Freestanding Multi-unit (in a block of 6 or less) Multi-unit (in a…" at bounding box center [221, 301] width 263 height 23
click at [136, 324] on span "Freestanding" at bounding box center [125, 323] width 50 height 11
click at [589, 137] on label "No" at bounding box center [602, 143] width 127 height 23
click at [0, 0] on input "No" at bounding box center [0, 0] width 0 height 0
click at [516, 165] on link "Use calculator" at bounding box center [534, 165] width 54 height 11
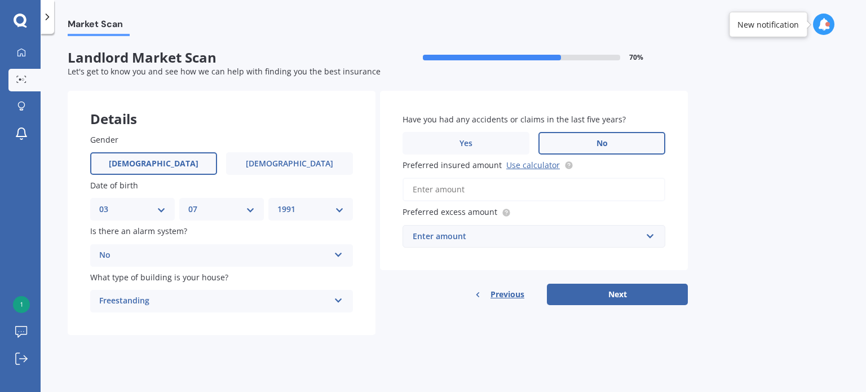
click at [503, 198] on input "Preferred insured amount Use calculator" at bounding box center [534, 190] width 263 height 24
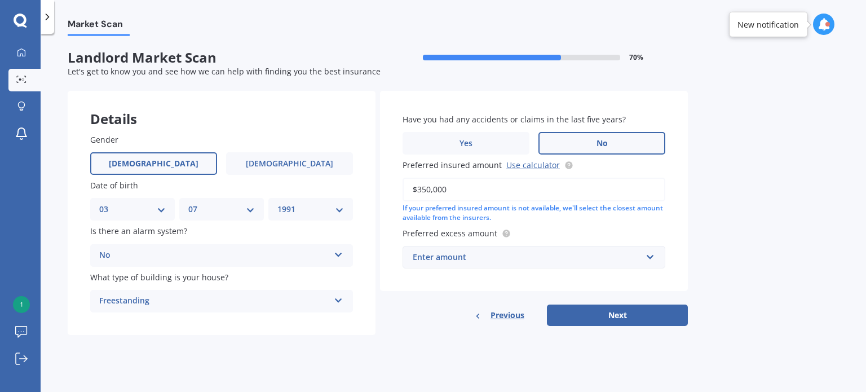
type input "$350,000"
click at [491, 264] on input "text" at bounding box center [530, 256] width 253 height 21
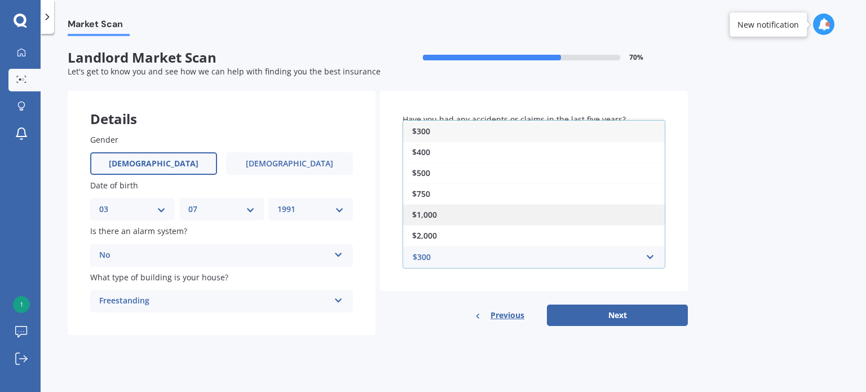
click at [460, 218] on div "$1,000" at bounding box center [534, 214] width 262 height 21
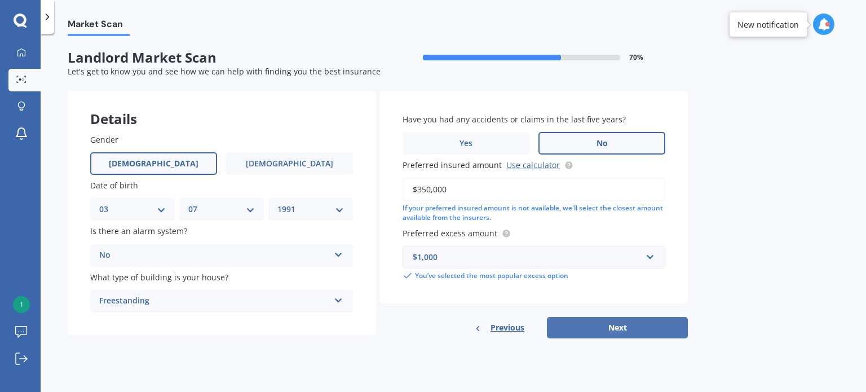
click at [576, 329] on button "Next" at bounding box center [617, 327] width 141 height 21
select select "03"
select select "07"
select select "1991"
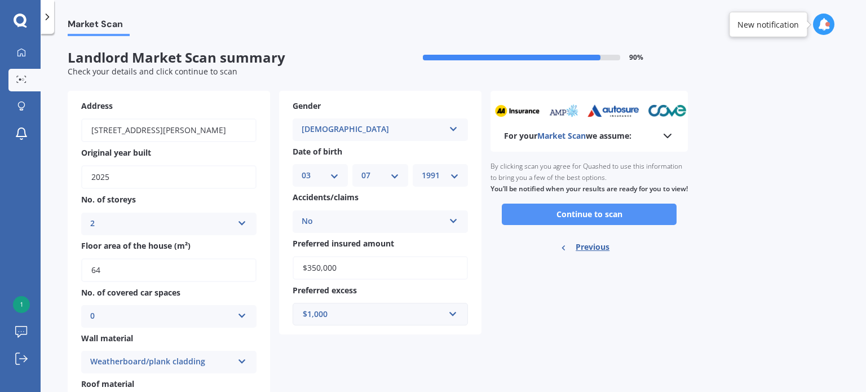
click at [543, 225] on button "Continue to scan" at bounding box center [589, 214] width 175 height 21
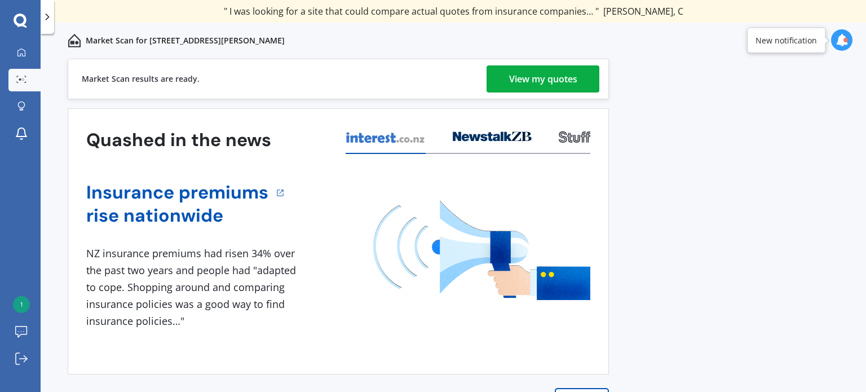
click at [508, 79] on link "View my quotes" at bounding box center [543, 78] width 113 height 27
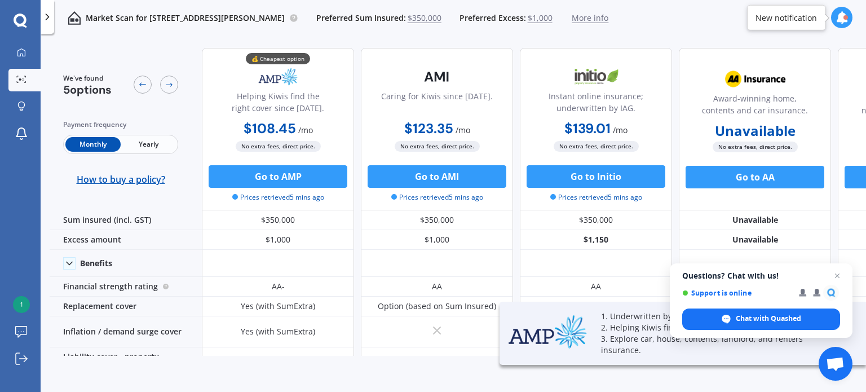
scroll to position [46, 0]
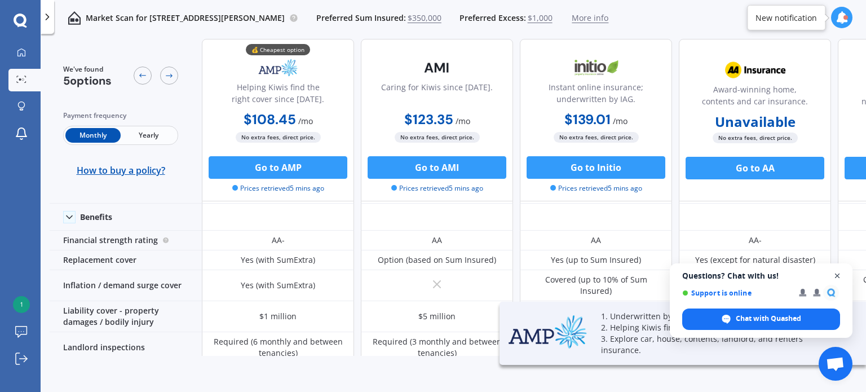
click at [838, 276] on span "Close chat" at bounding box center [838, 276] width 14 height 14
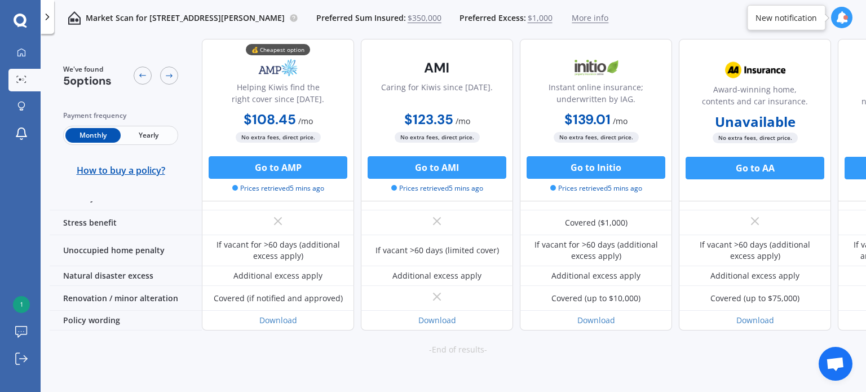
scroll to position [645, 0]
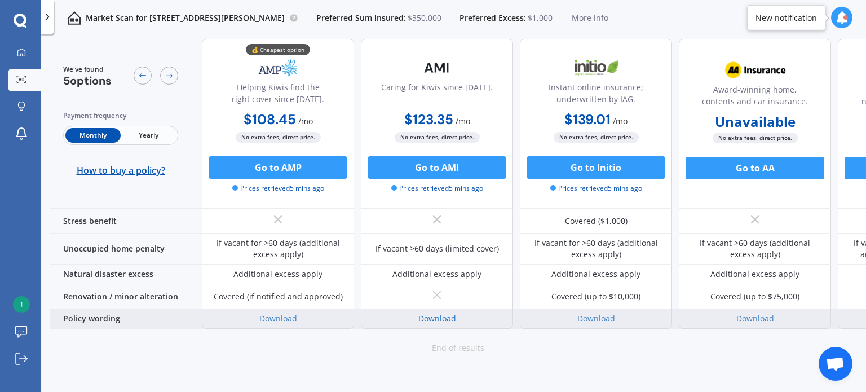
click at [429, 313] on link "Download" at bounding box center [438, 318] width 38 height 11
